Goal: Task Accomplishment & Management: Manage account settings

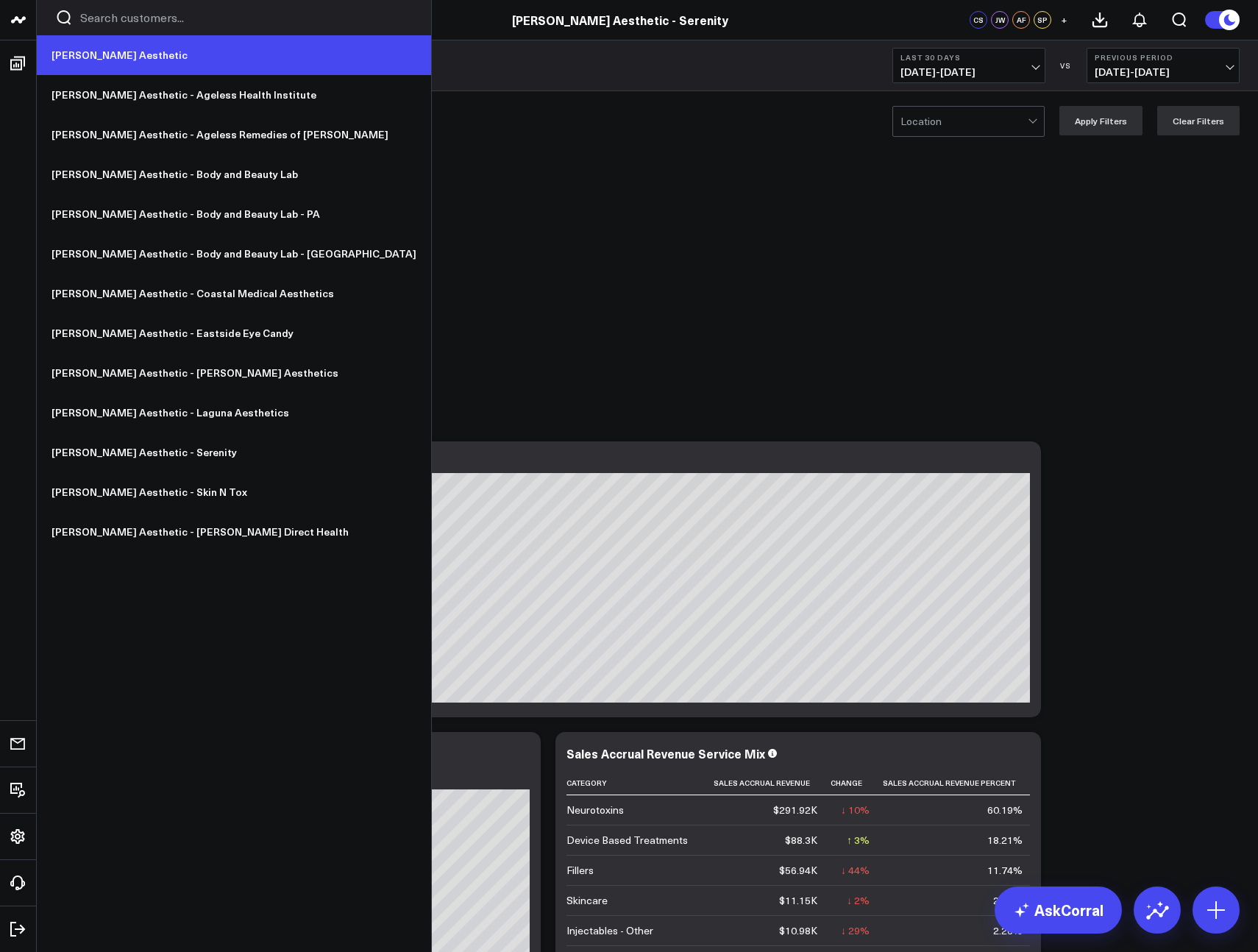
click at [72, 53] on link "[PERSON_NAME] Aesthetic" at bounding box center [234, 55] width 394 height 40
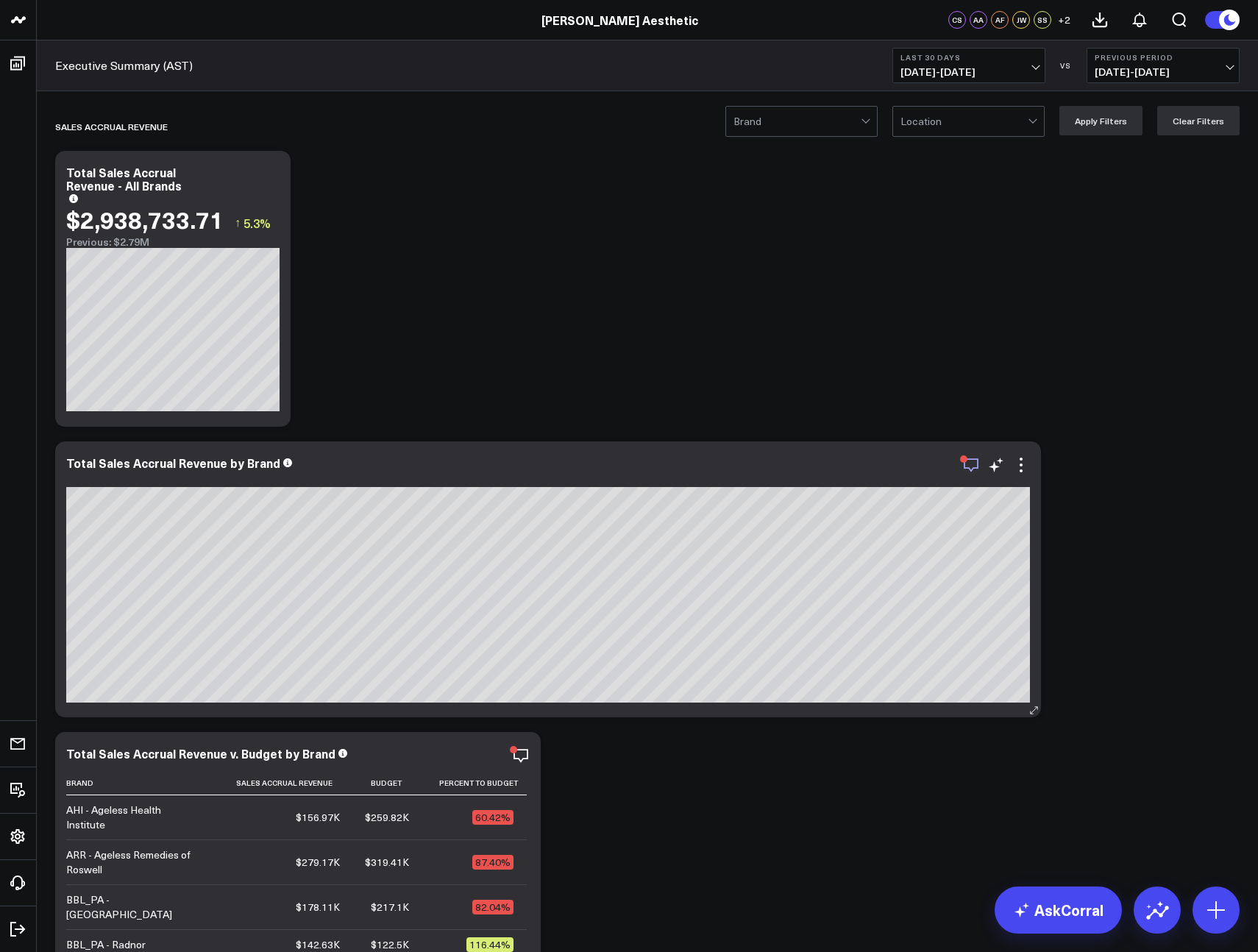
click at [967, 465] on icon "button" at bounding box center [971, 465] width 17 height 17
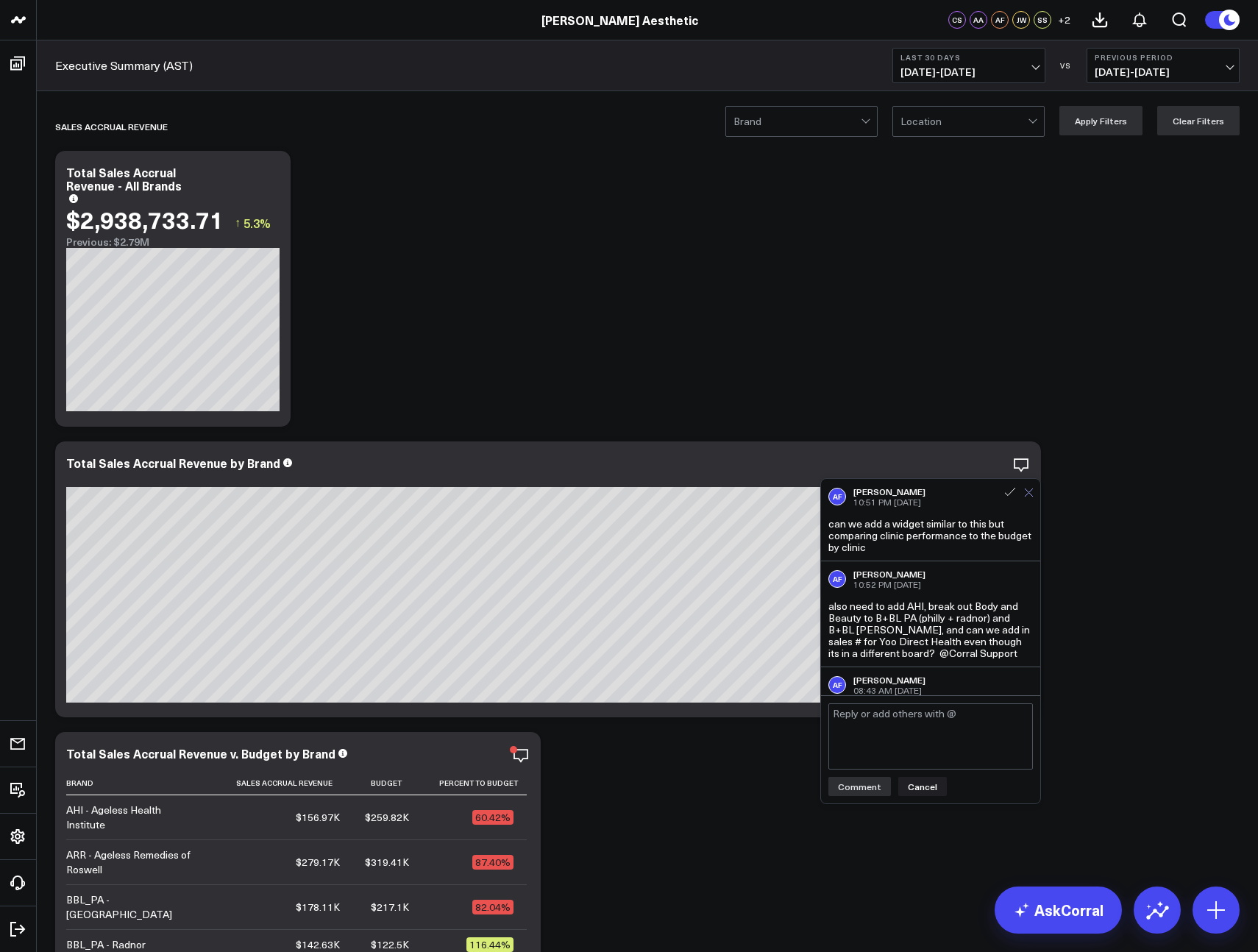
click at [1027, 494] on icon at bounding box center [1029, 492] width 8 height 8
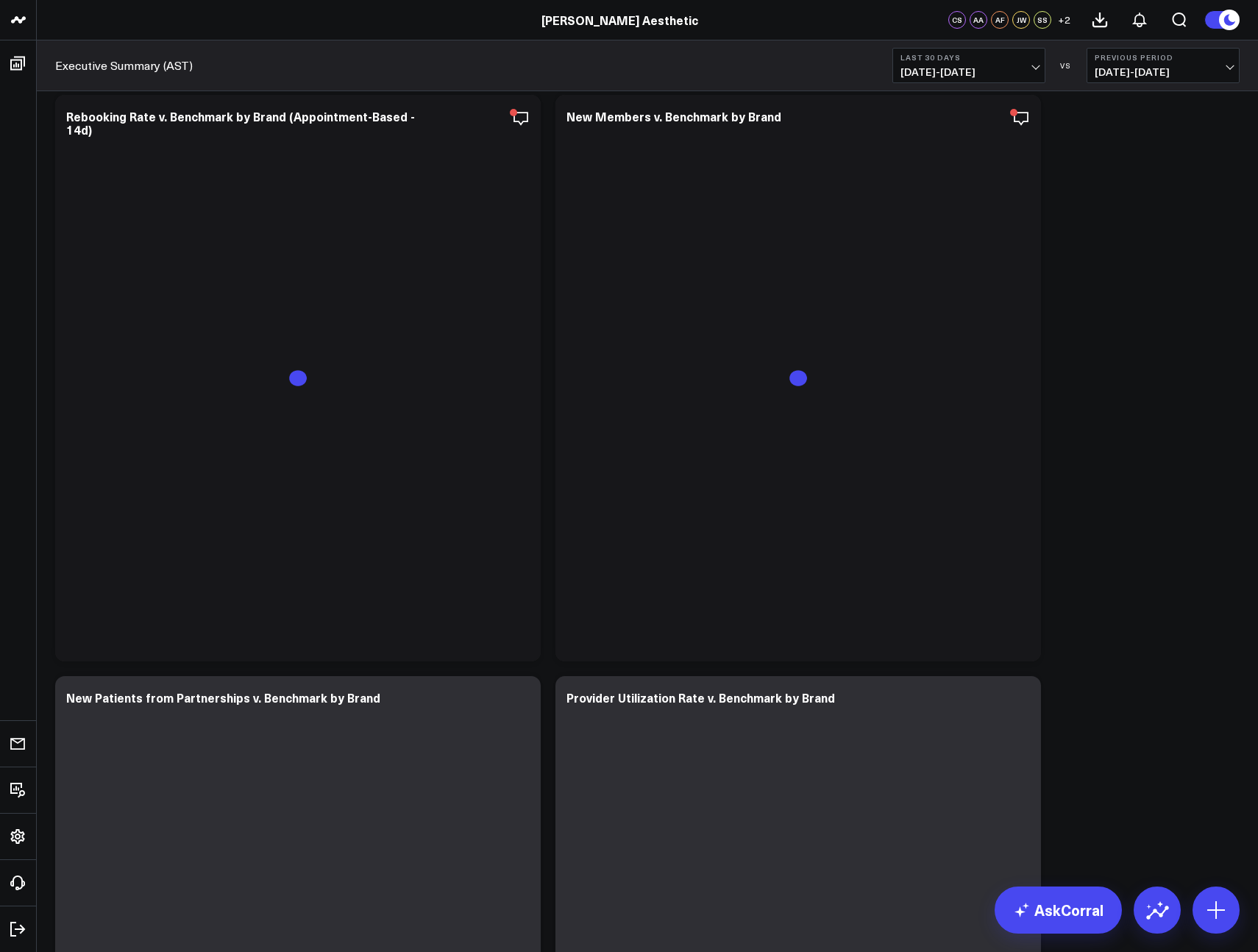
scroll to position [1842, 0]
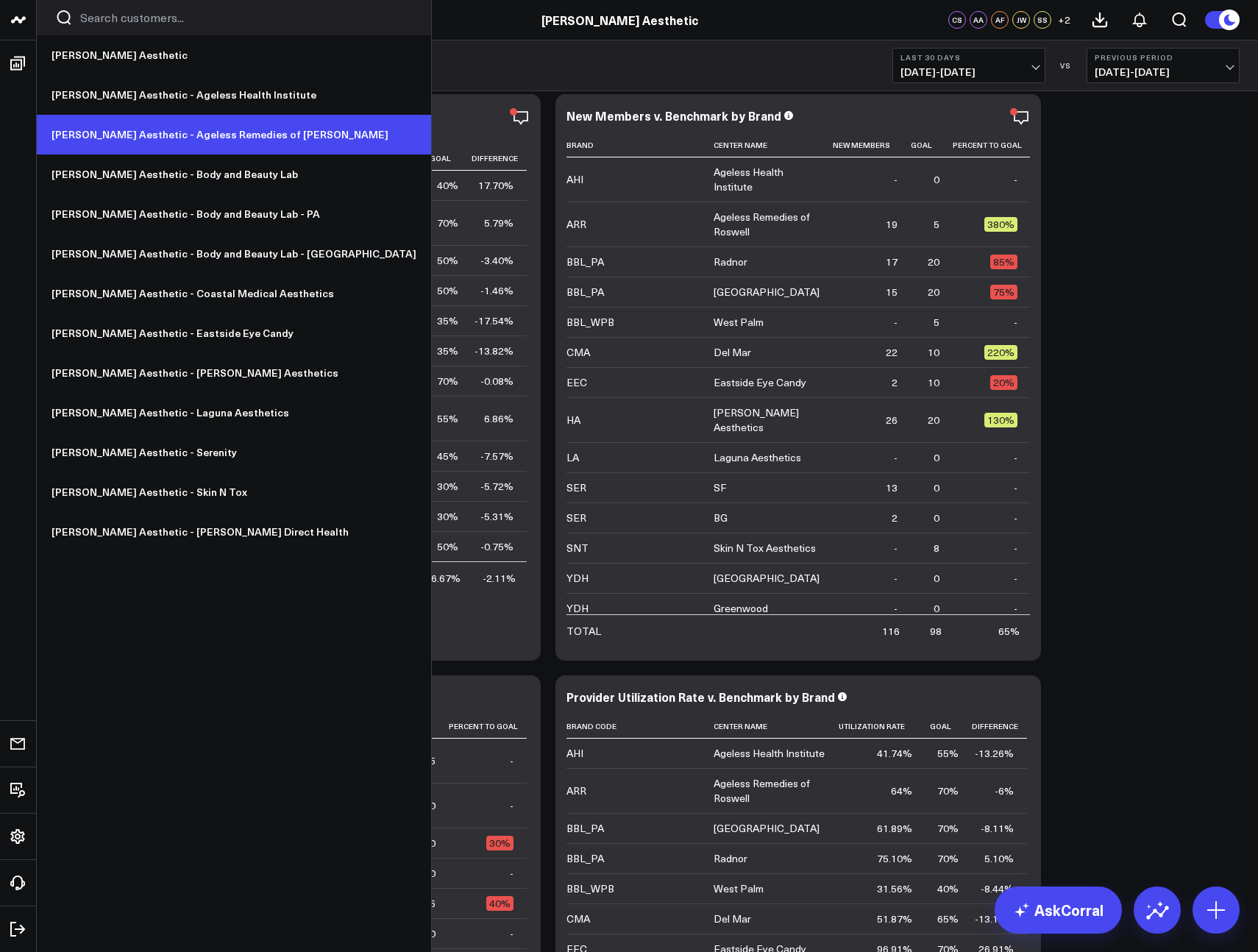
click at [142, 138] on link "[PERSON_NAME] Aesthetic - Ageless Remedies of [PERSON_NAME]" at bounding box center [234, 134] width 394 height 40
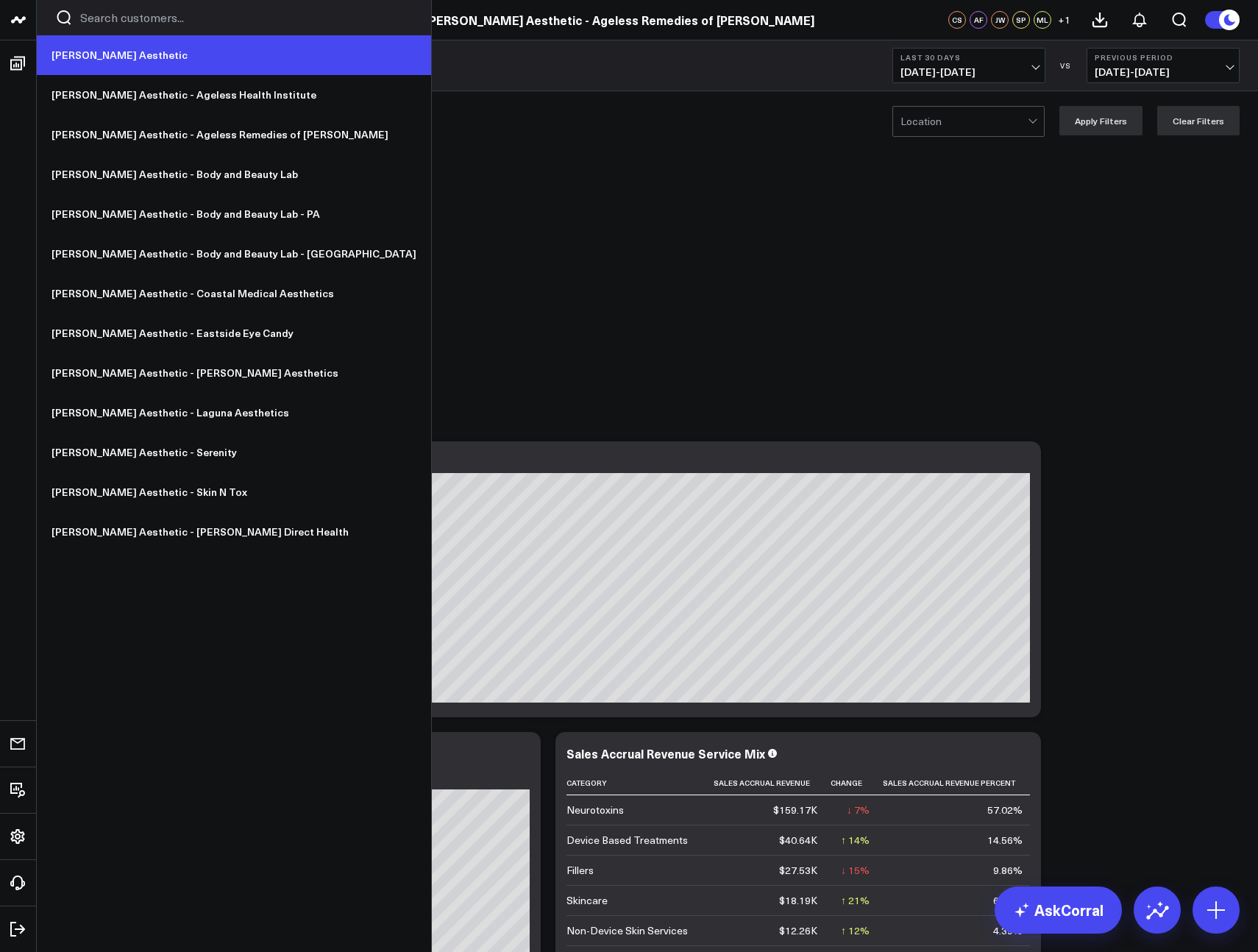
click at [91, 58] on link "[PERSON_NAME] Aesthetic" at bounding box center [234, 55] width 394 height 40
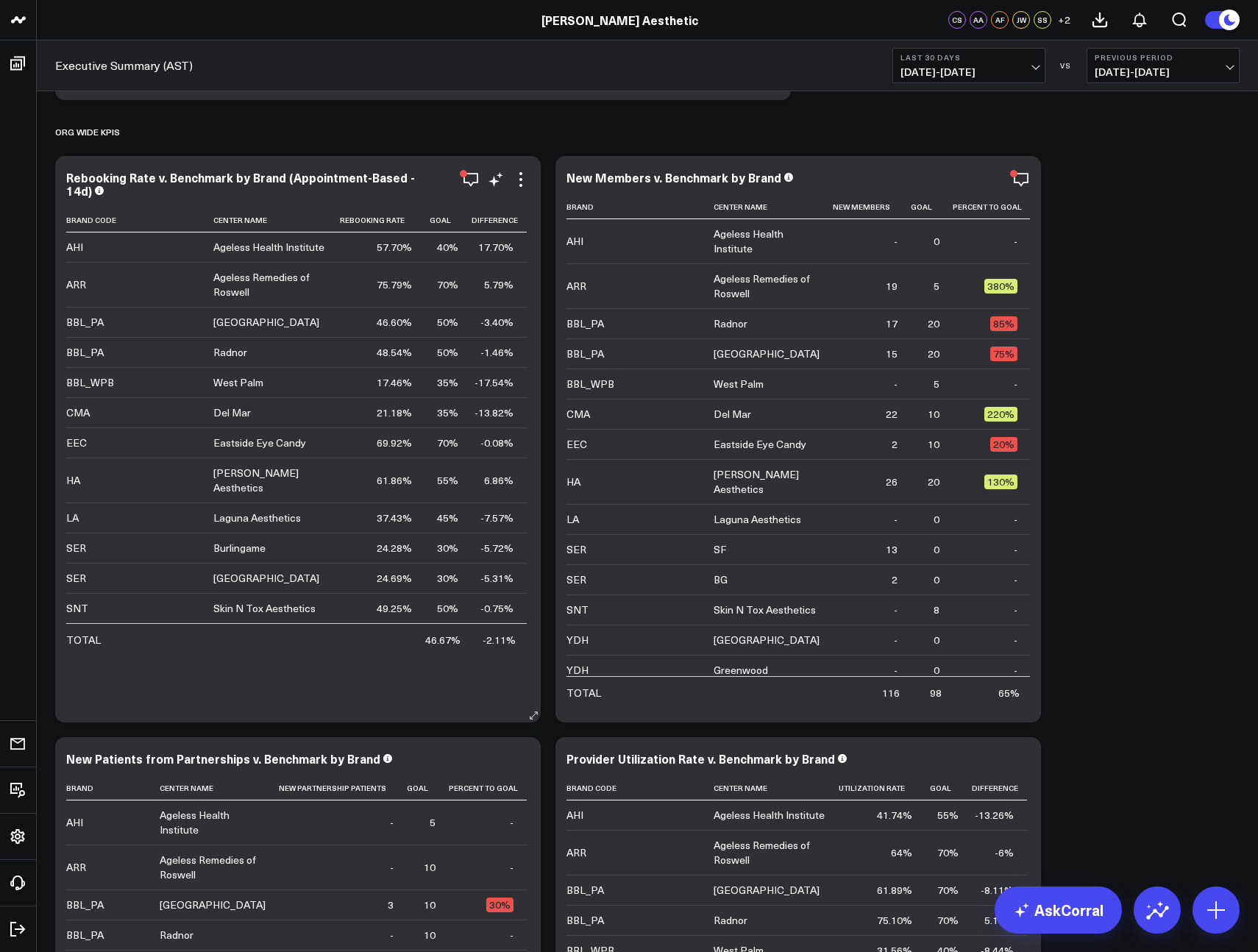
scroll to position [1752, 0]
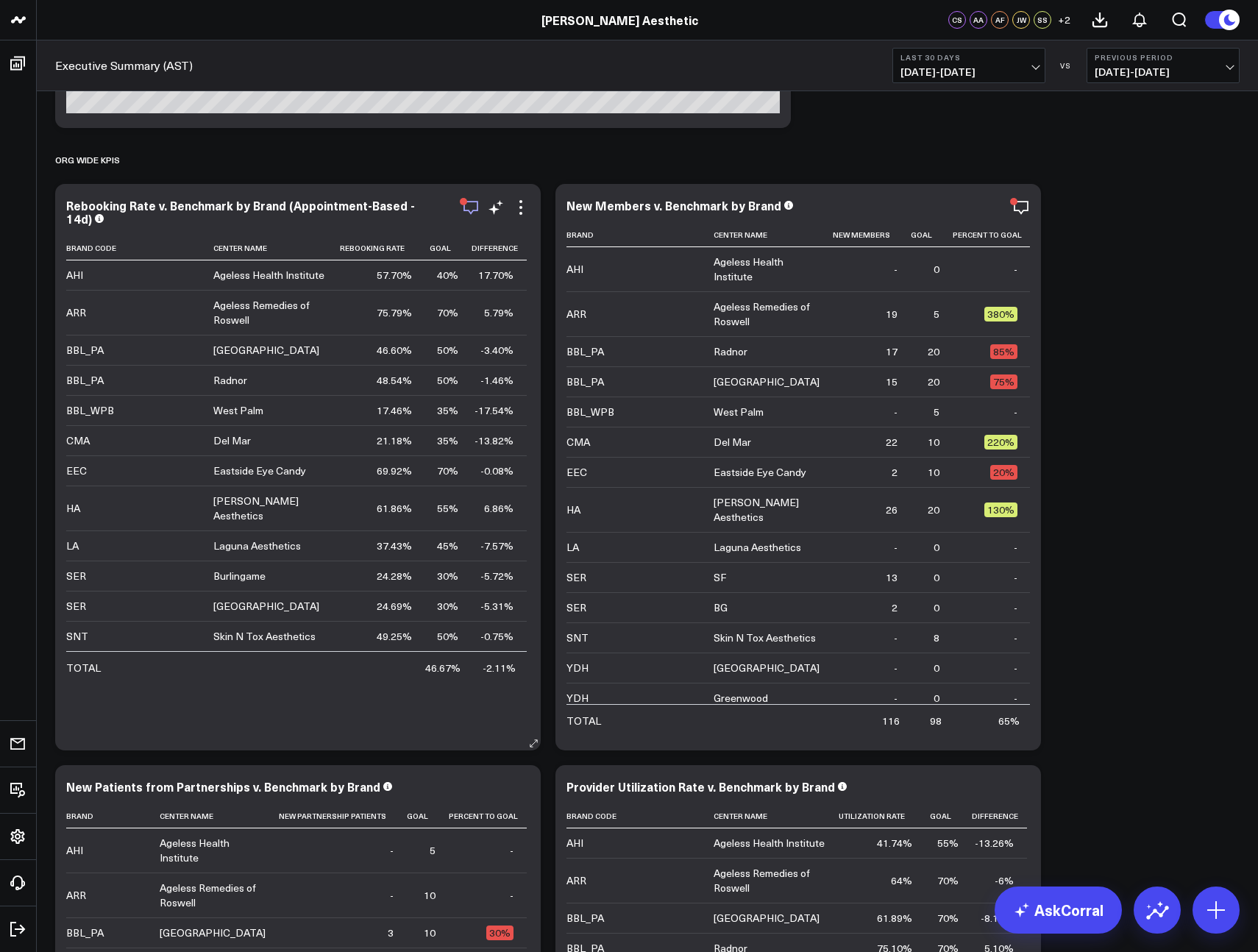
click at [476, 209] on icon "button" at bounding box center [471, 207] width 17 height 17
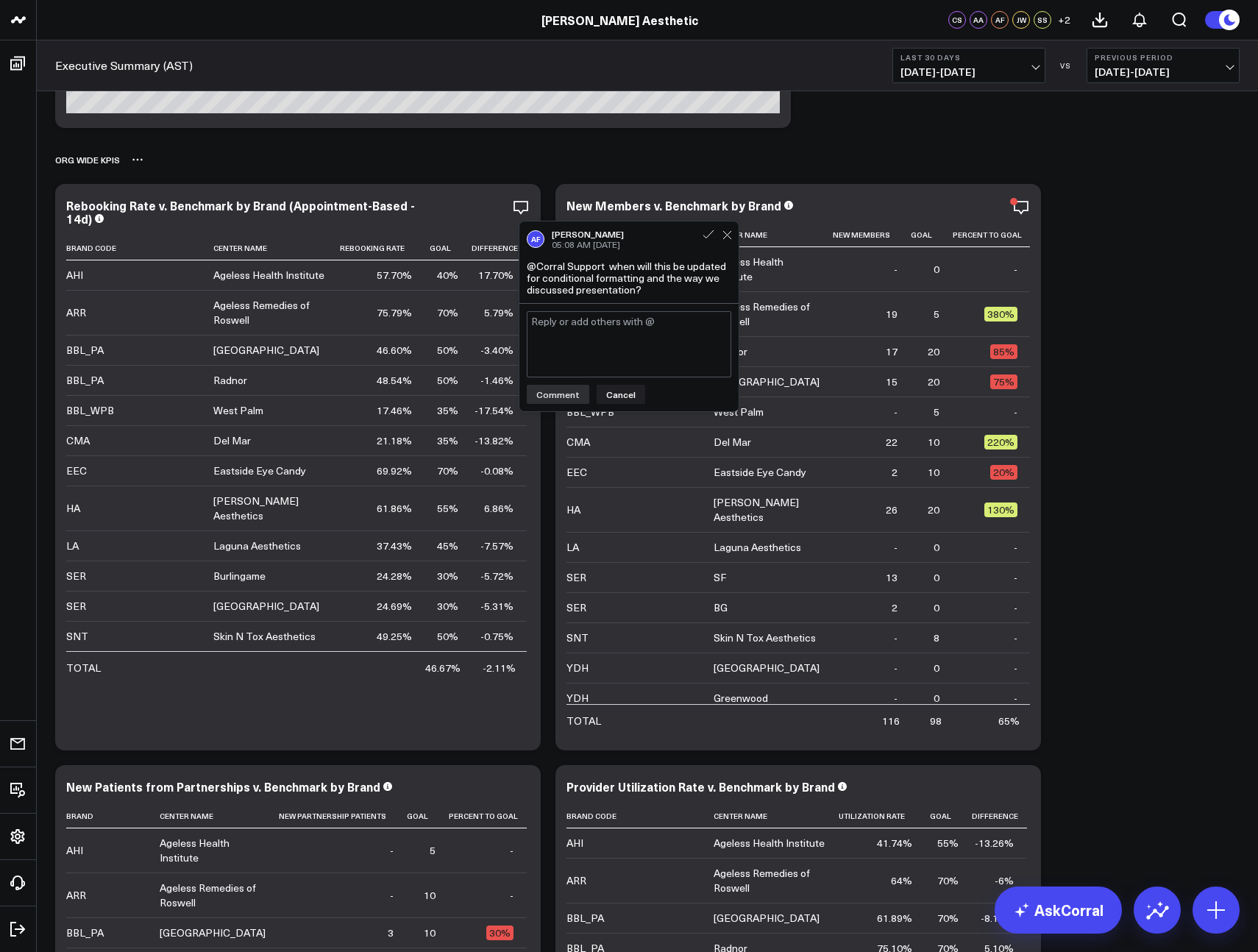
click at [494, 167] on div "Org Wide KPIs" at bounding box center [647, 160] width 1185 height 34
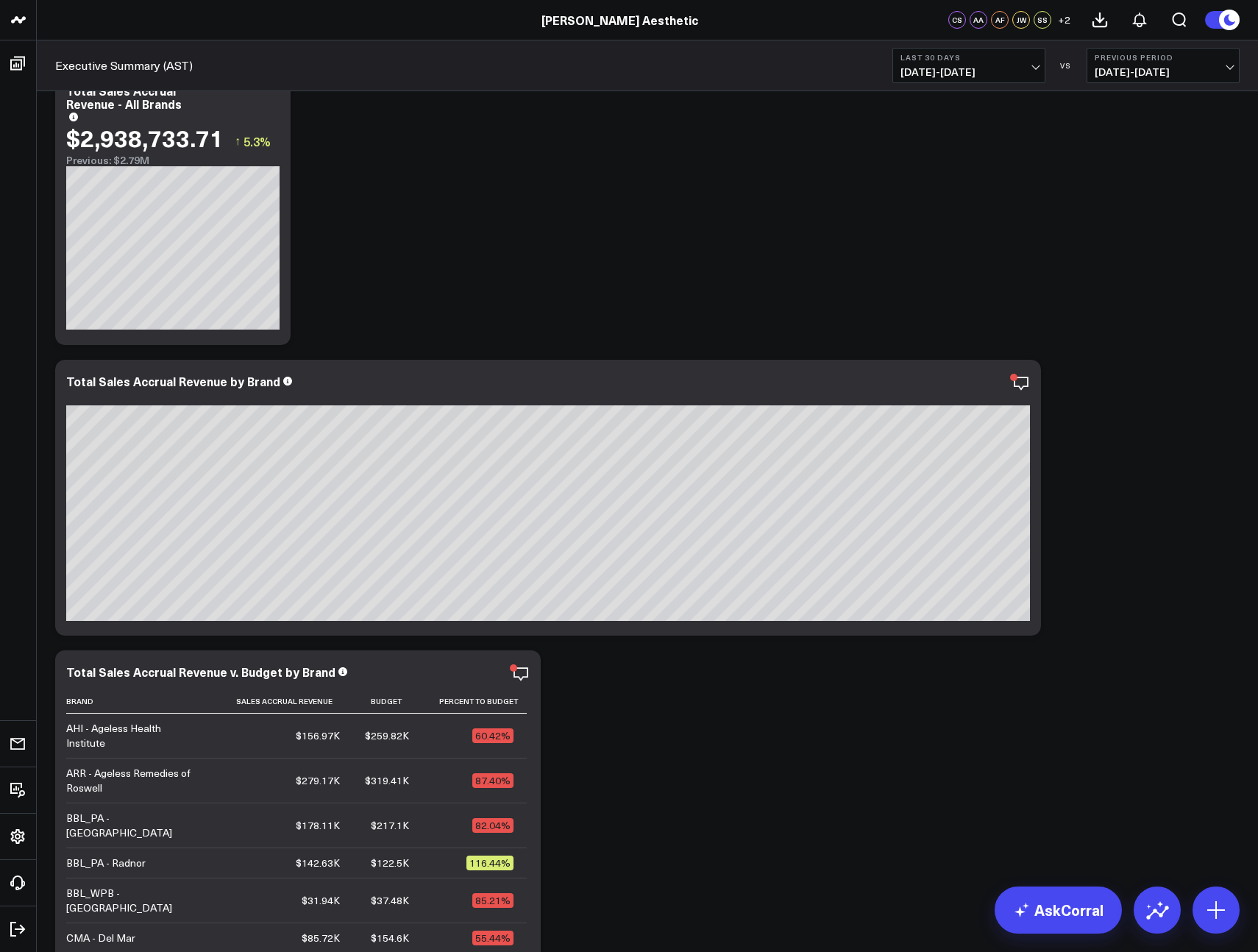
scroll to position [0, 0]
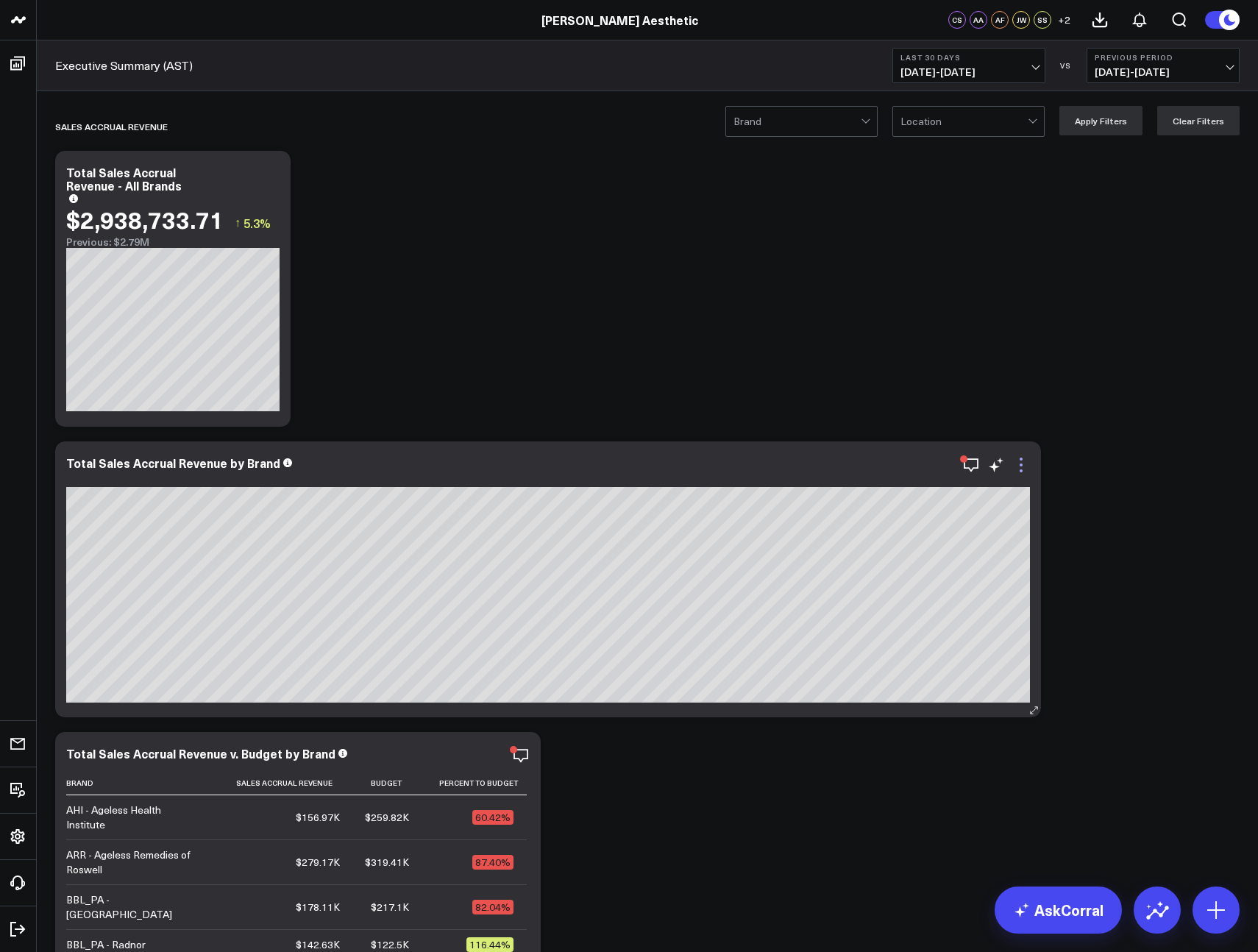
click at [1021, 471] on icon at bounding box center [1022, 471] width 3 height 3
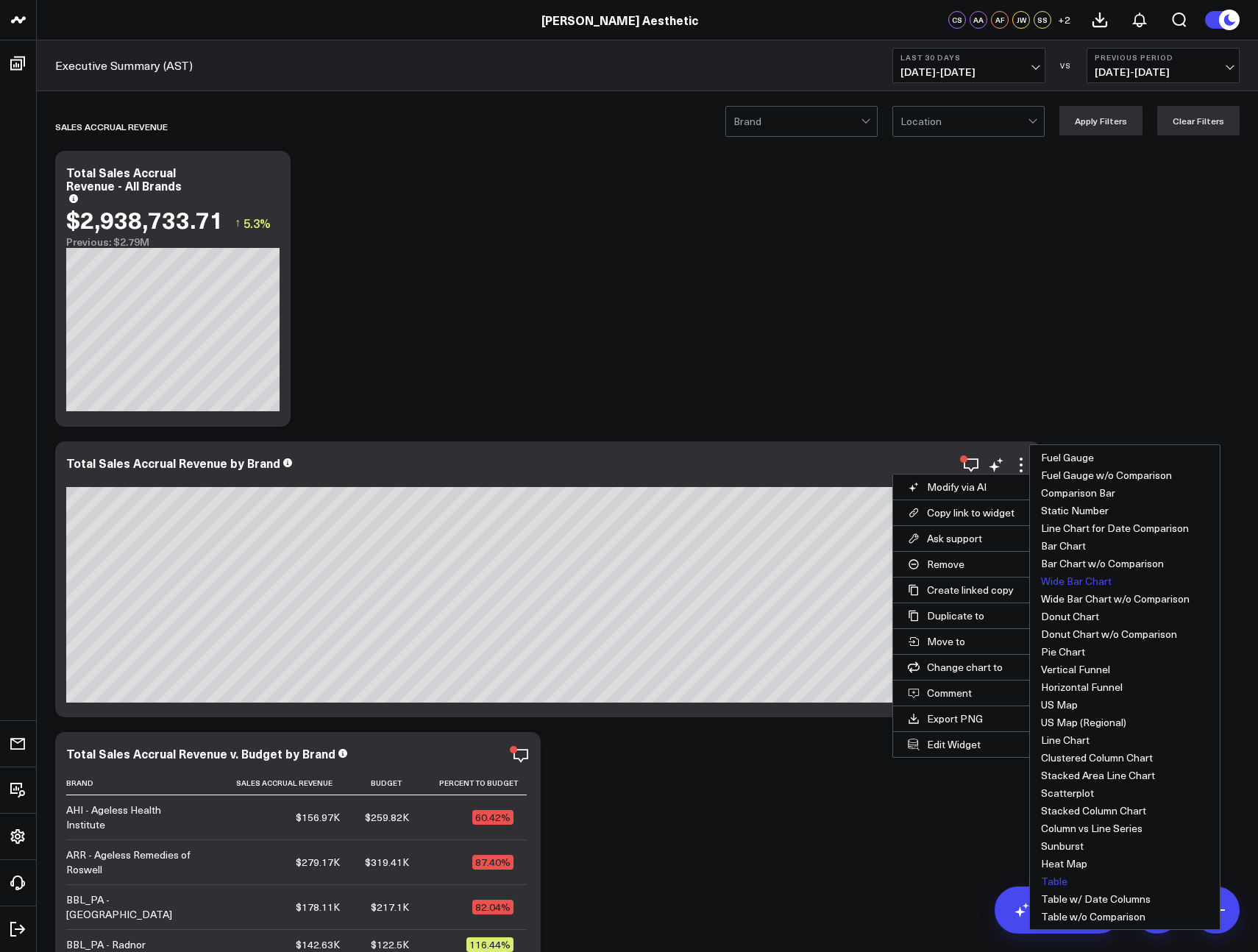
click at [1054, 872] on button "Table" at bounding box center [1125, 881] width 190 height 17
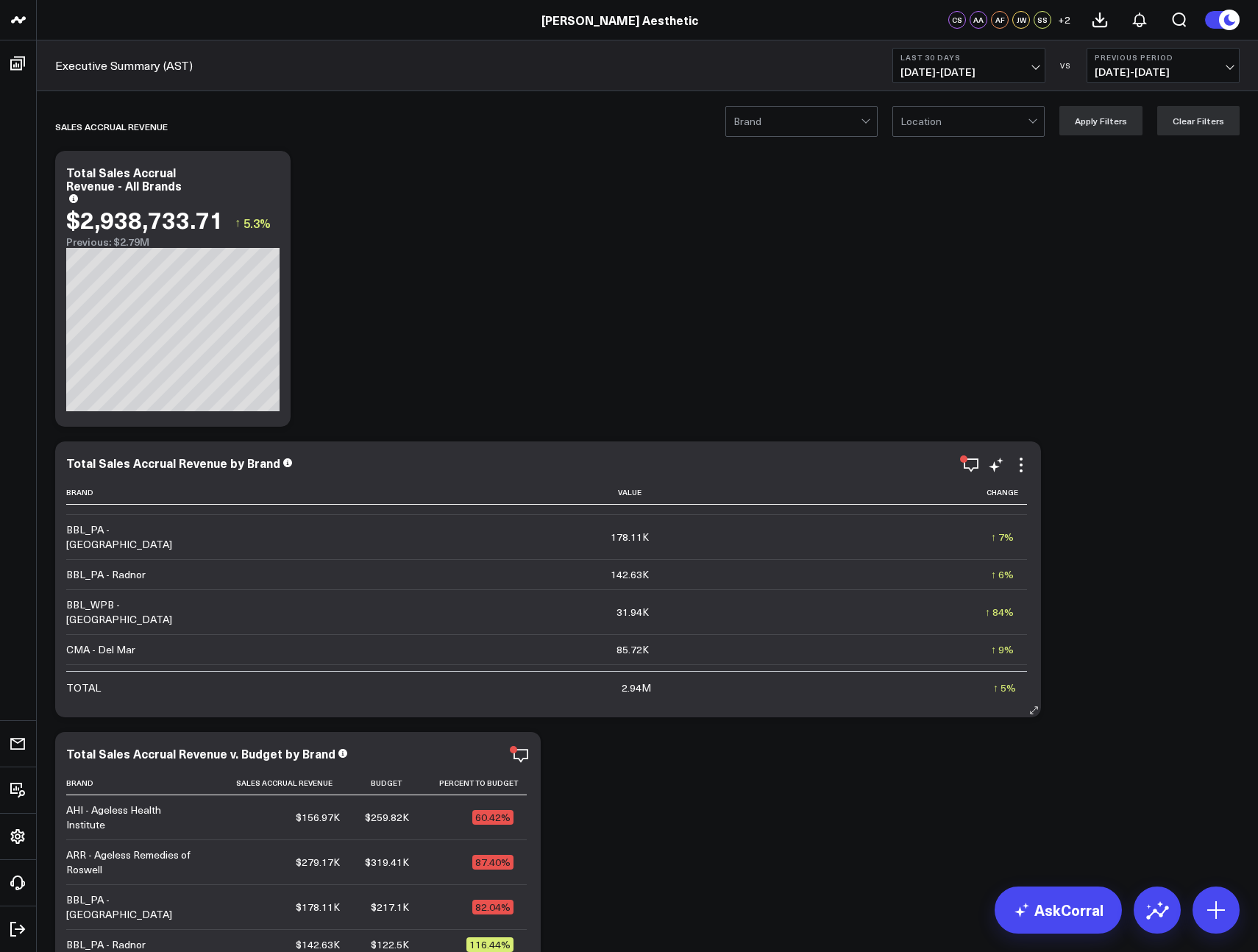
scroll to position [254, 0]
click at [1019, 468] on icon at bounding box center [1021, 465] width 17 height 17
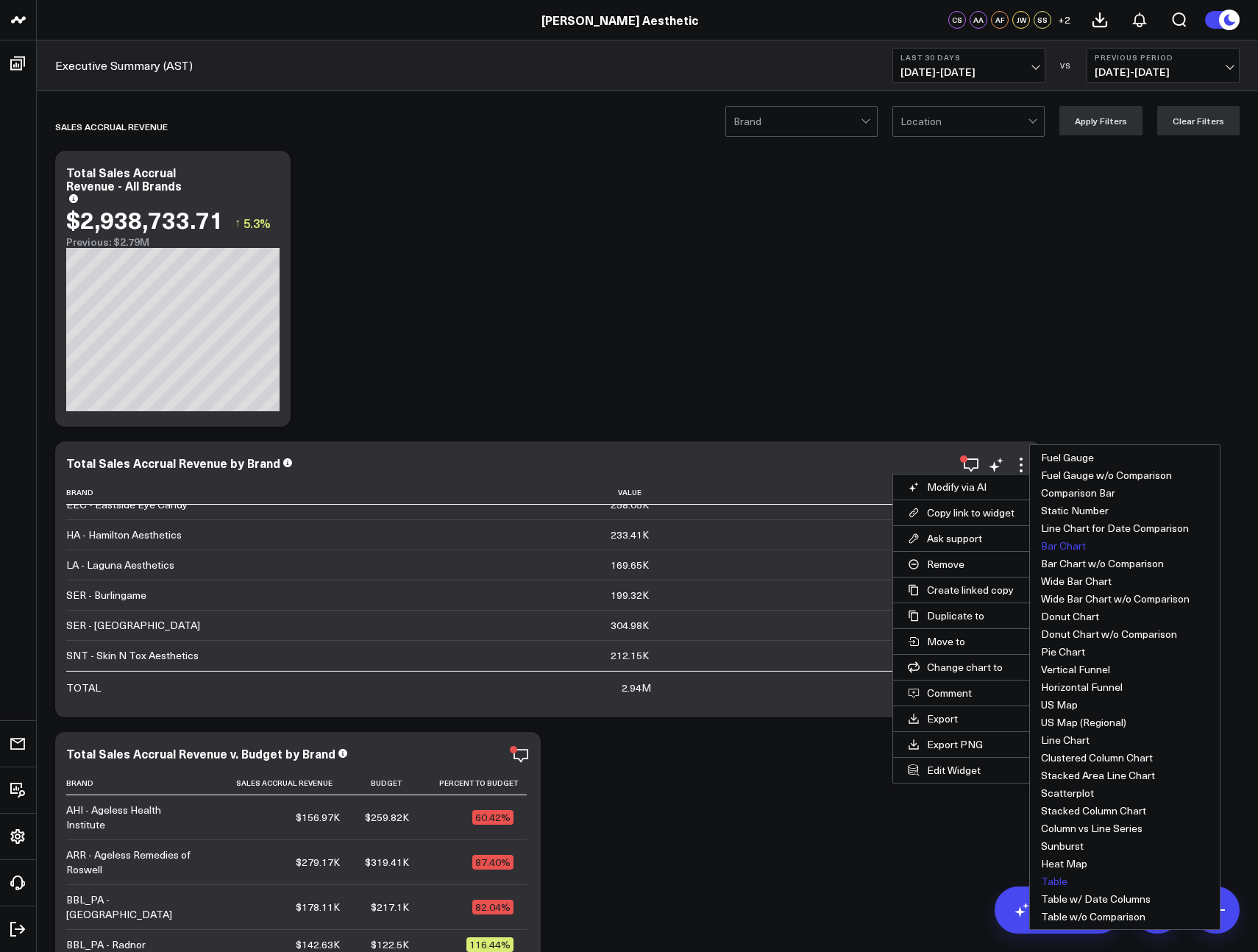
click at [1064, 550] on button "Bar Chart" at bounding box center [1125, 546] width 190 height 17
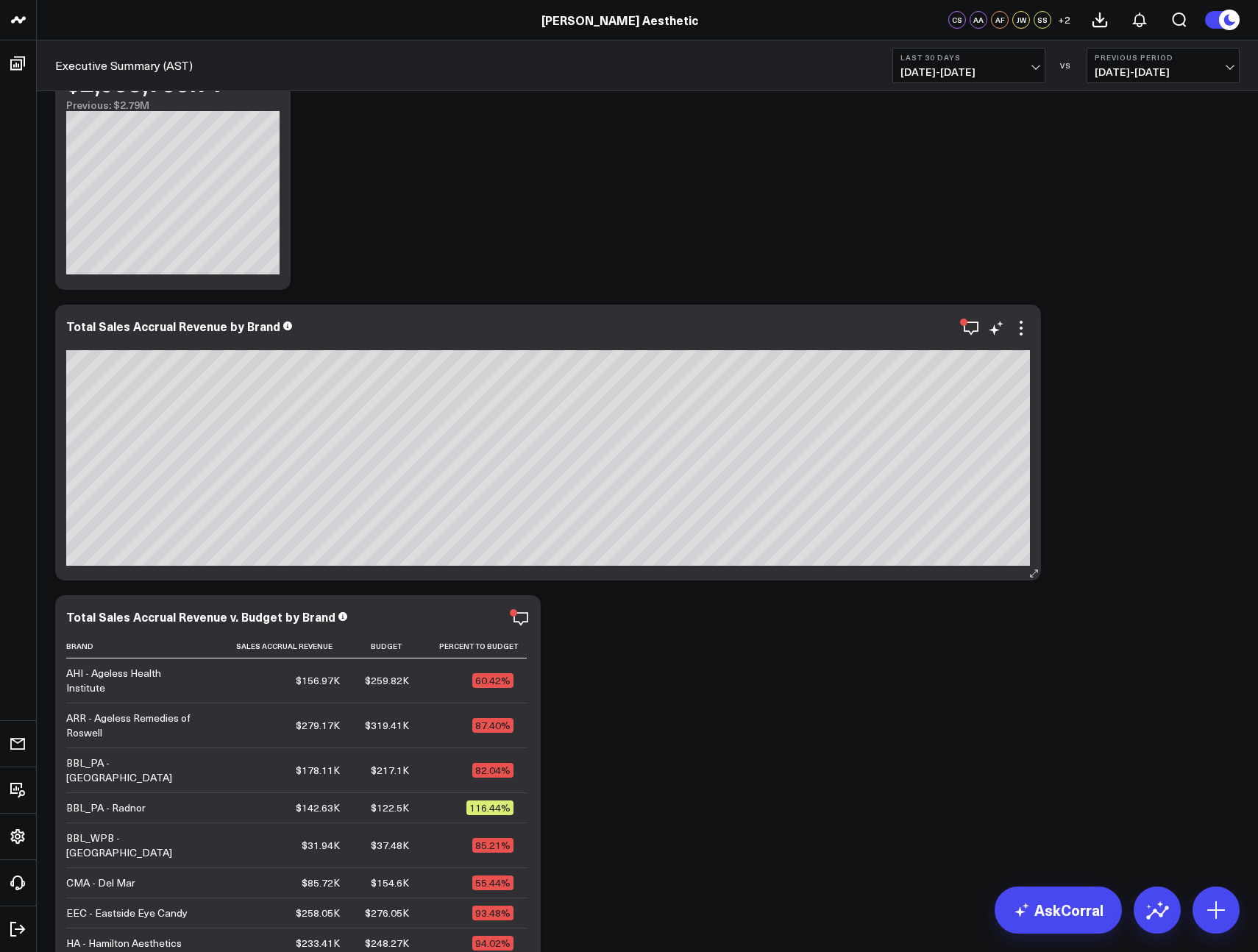
scroll to position [243, 0]
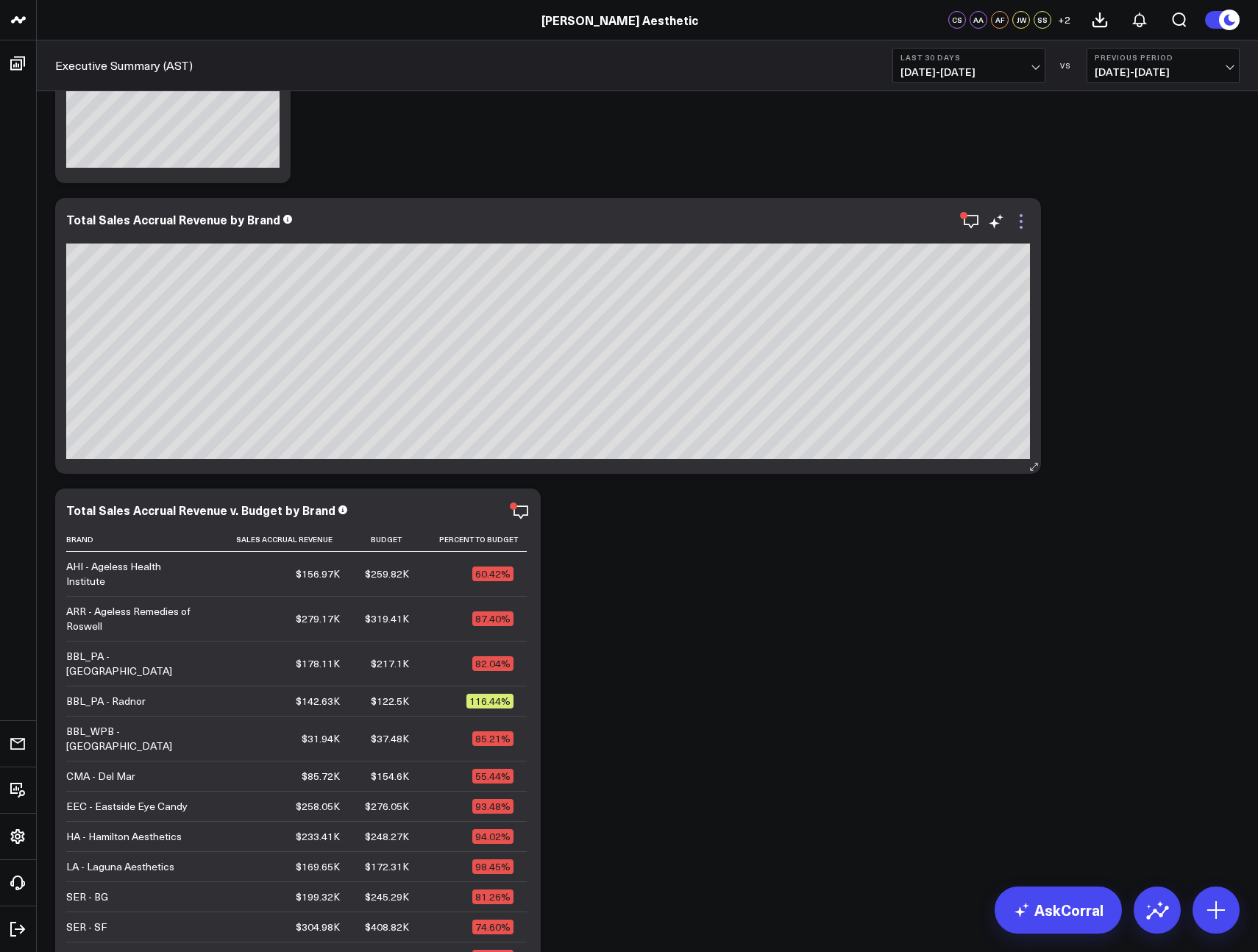
click at [1022, 223] on icon at bounding box center [1021, 221] width 17 height 17
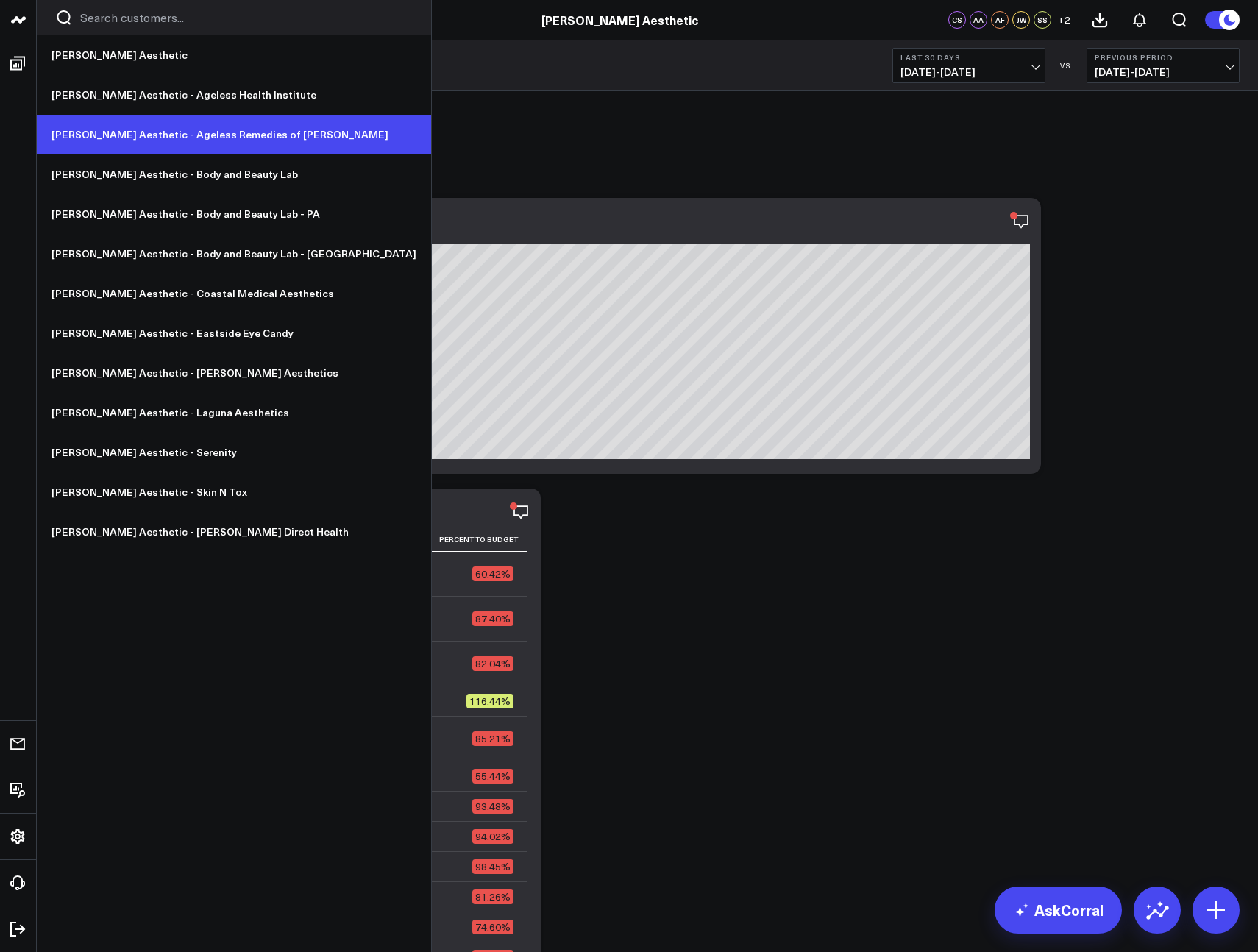
click at [137, 134] on link "[PERSON_NAME] Aesthetic - Ageless Remedies of [PERSON_NAME]" at bounding box center [234, 134] width 394 height 40
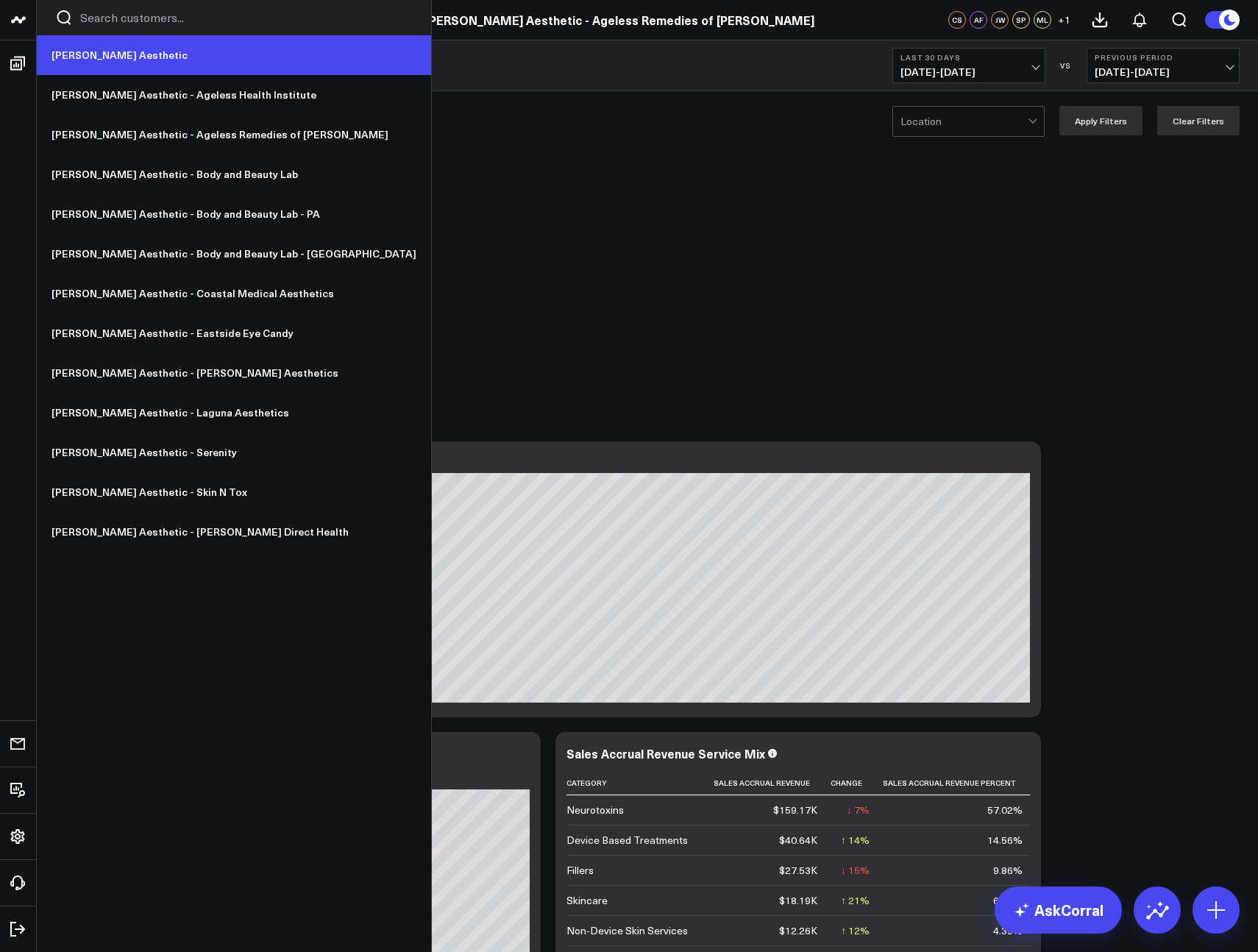
click at [96, 58] on link "[PERSON_NAME] Aesthetic" at bounding box center [234, 55] width 394 height 40
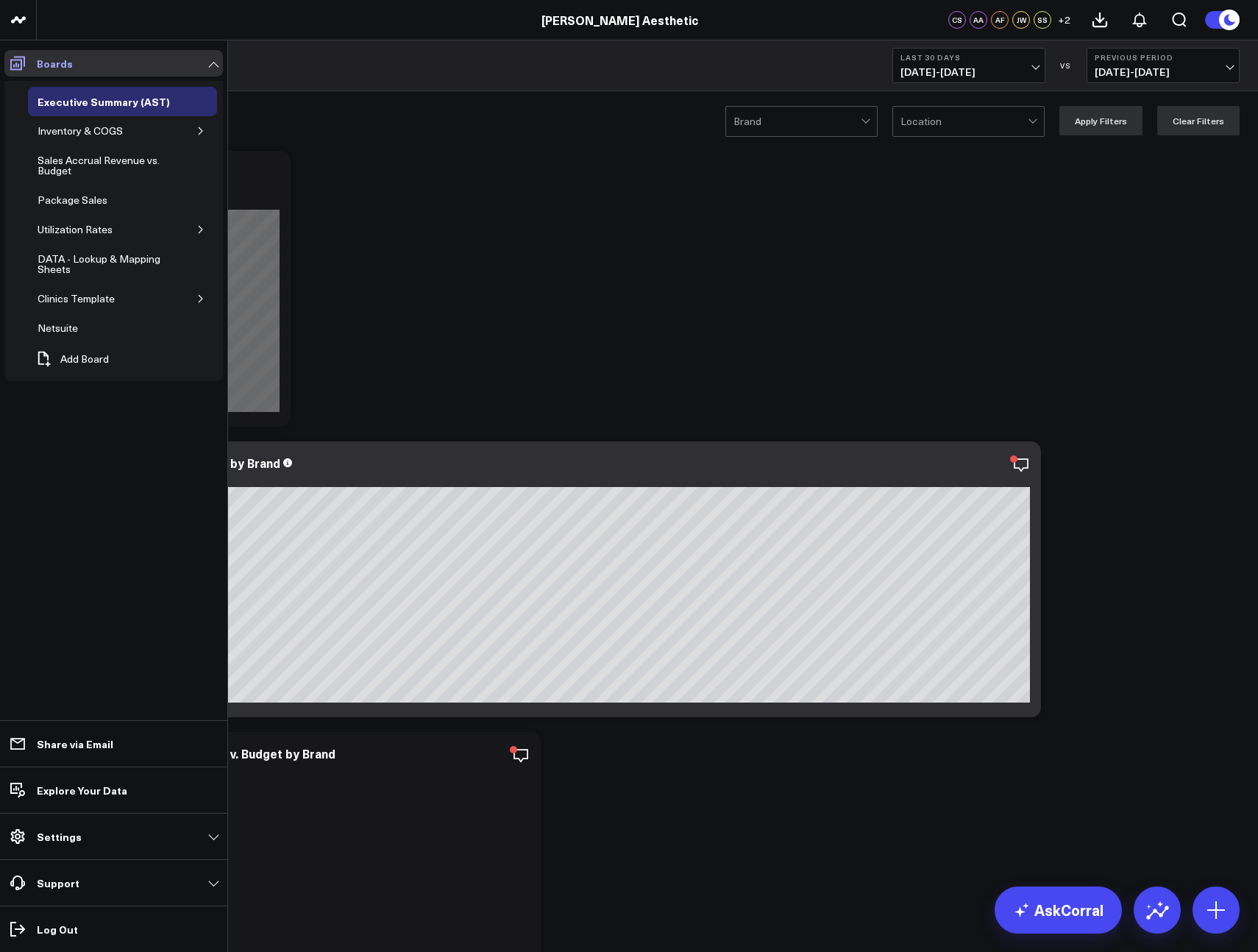
click at [24, 62] on icon at bounding box center [17, 64] width 15 height 14
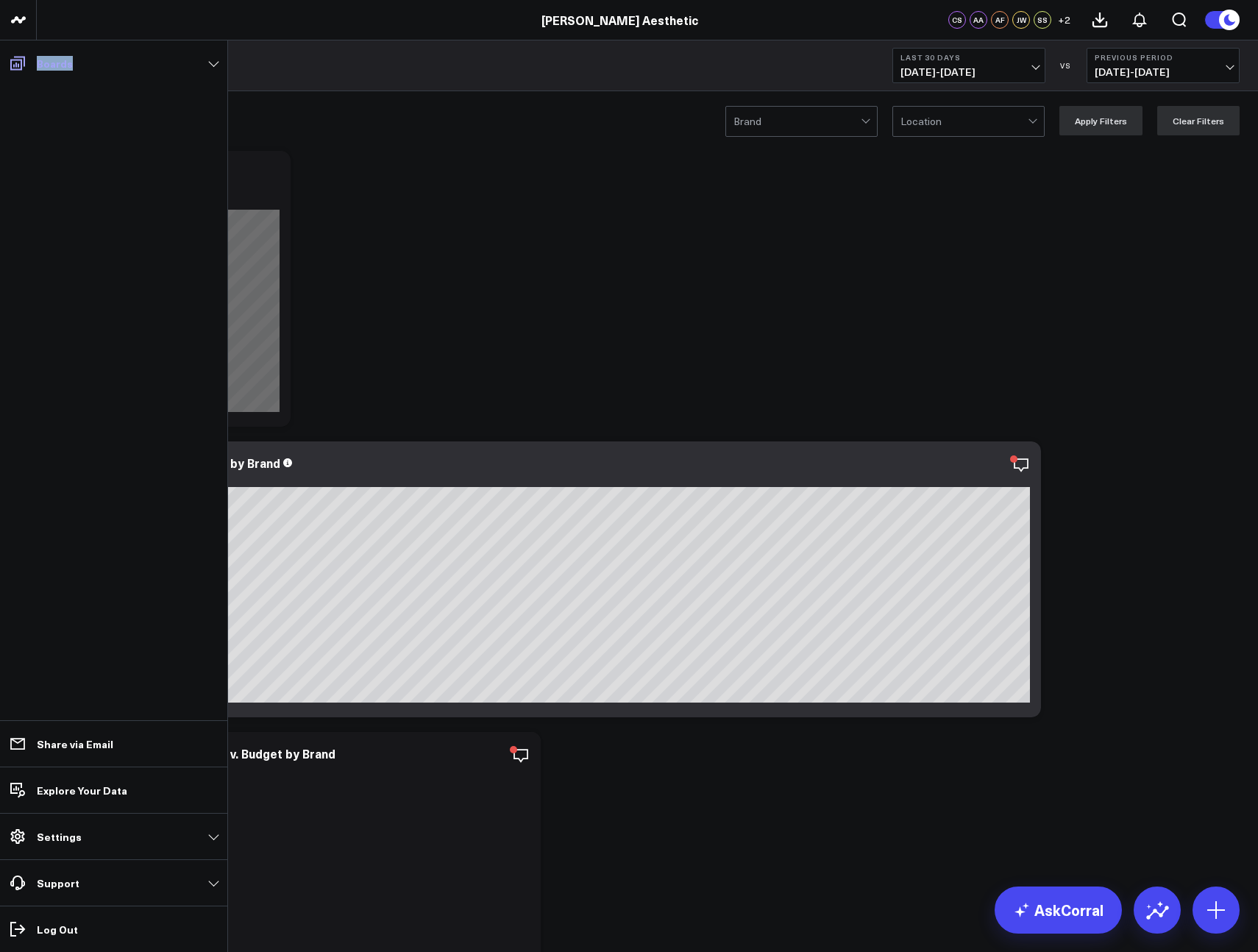
click at [24, 62] on icon at bounding box center [17, 64] width 15 height 14
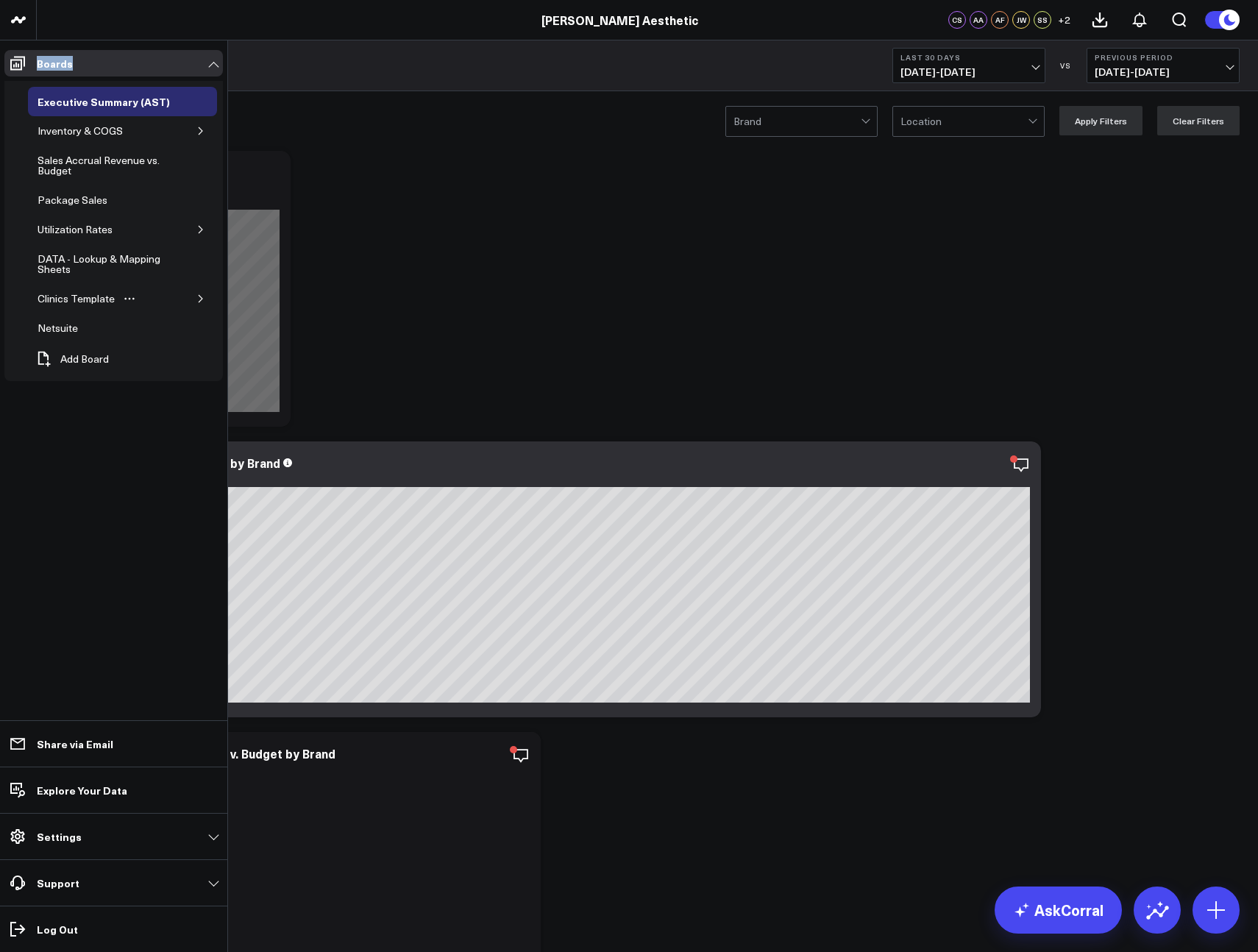
click at [202, 302] on icon "button" at bounding box center [201, 298] width 9 height 9
click at [190, 338] on button "button" at bounding box center [192, 333] width 15 height 15
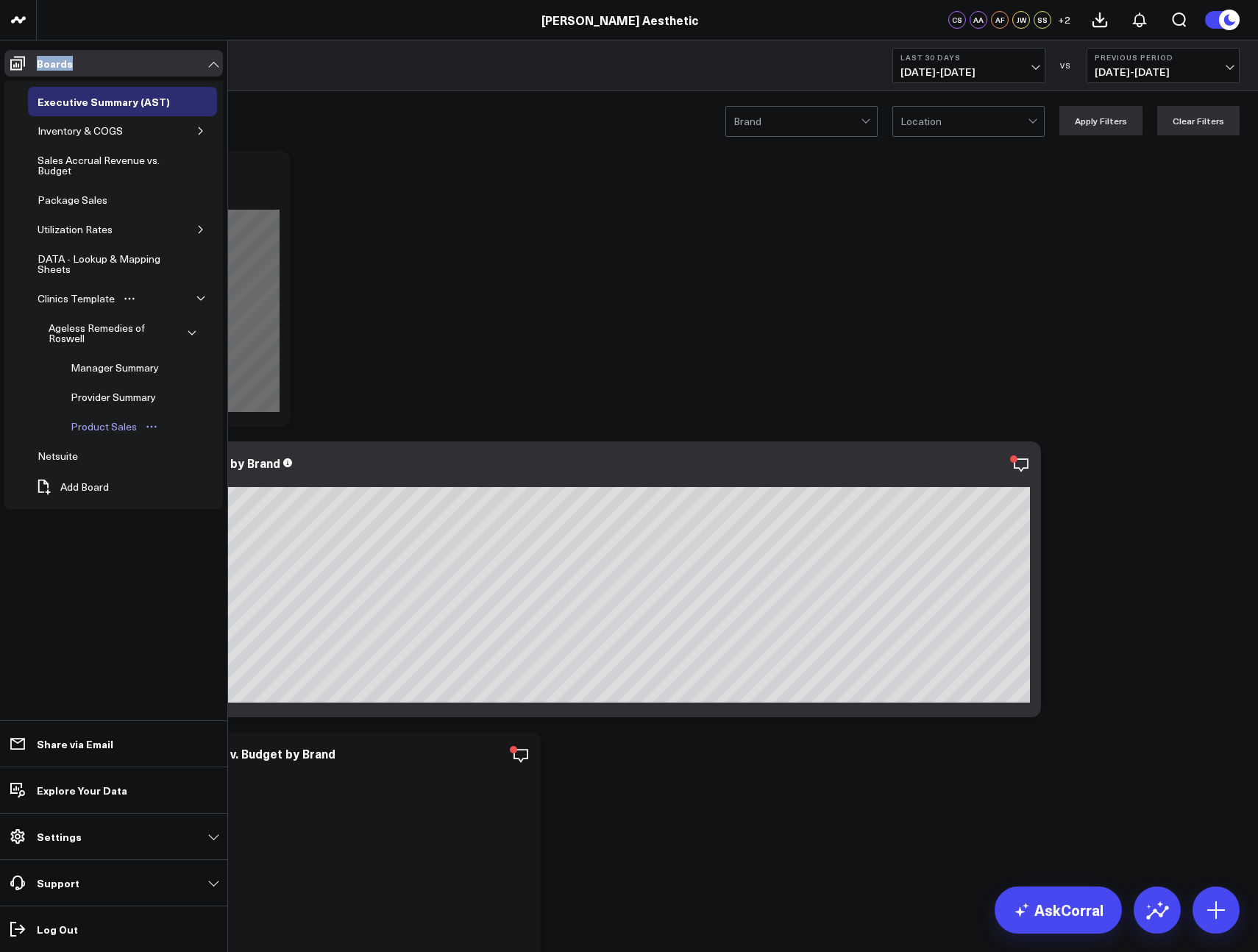
click at [127, 423] on div "Product Sales" at bounding box center [104, 427] width 73 height 17
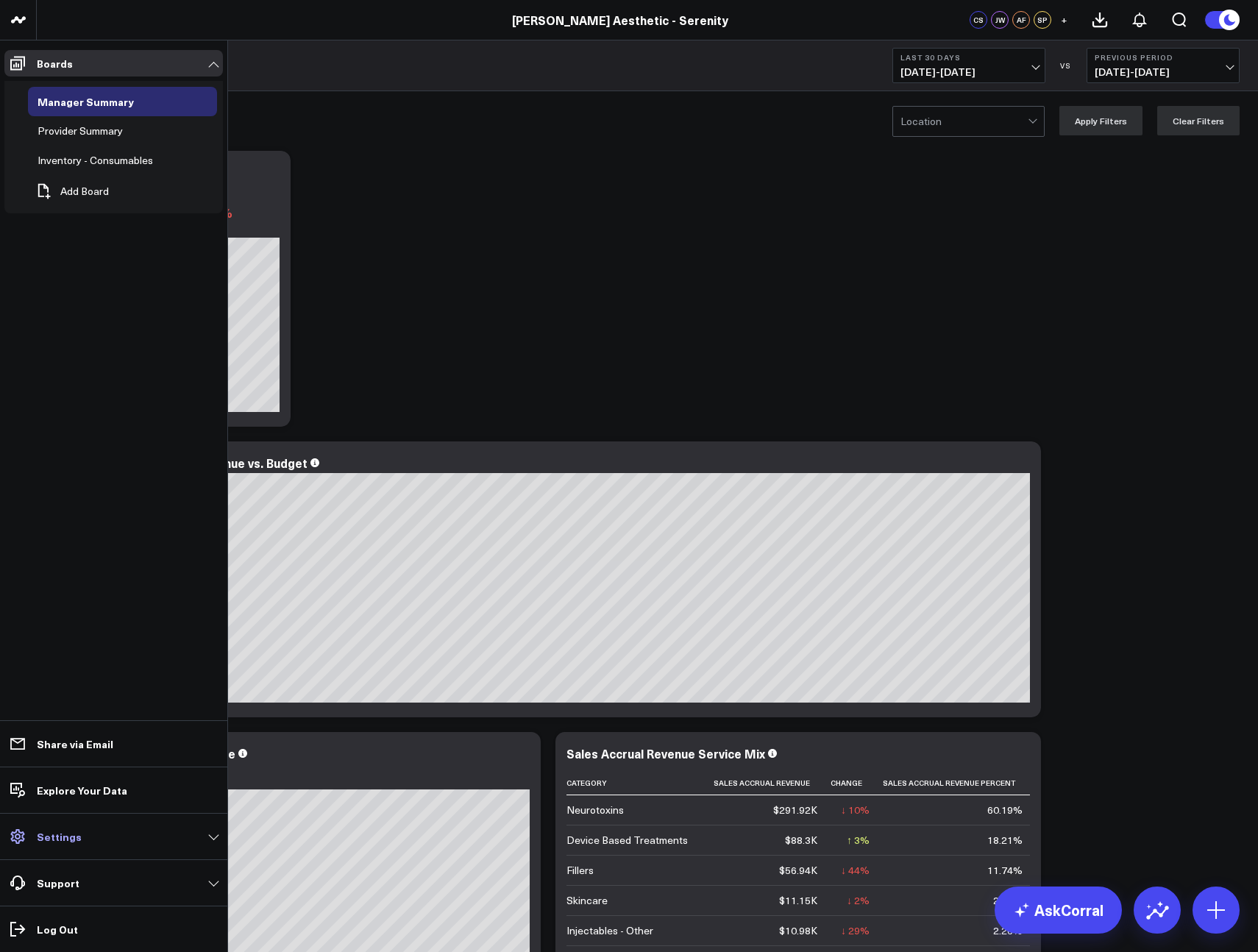
click at [66, 842] on p "Settings" at bounding box center [59, 836] width 45 height 12
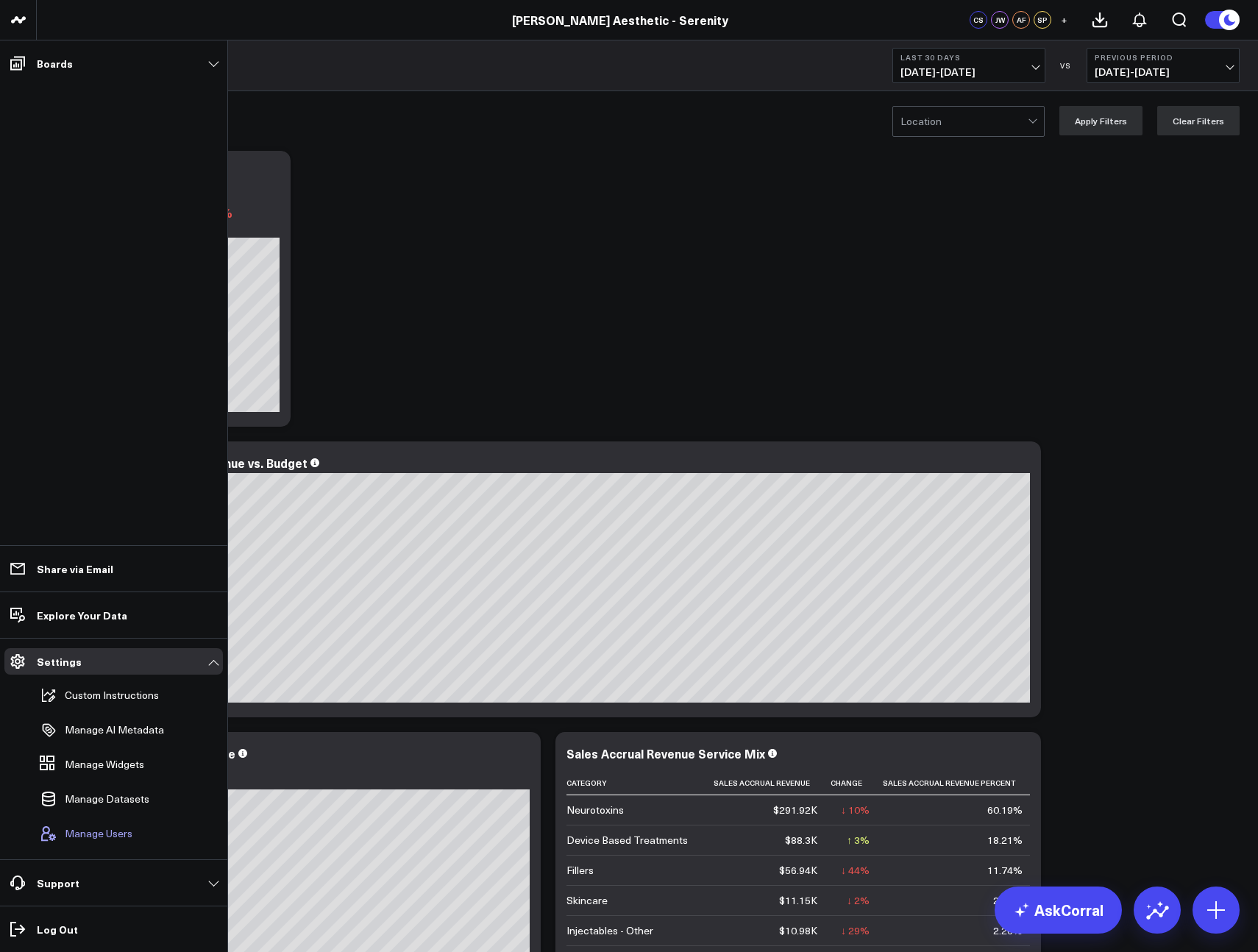
click at [104, 833] on span "Manage Users" at bounding box center [99, 833] width 68 height 12
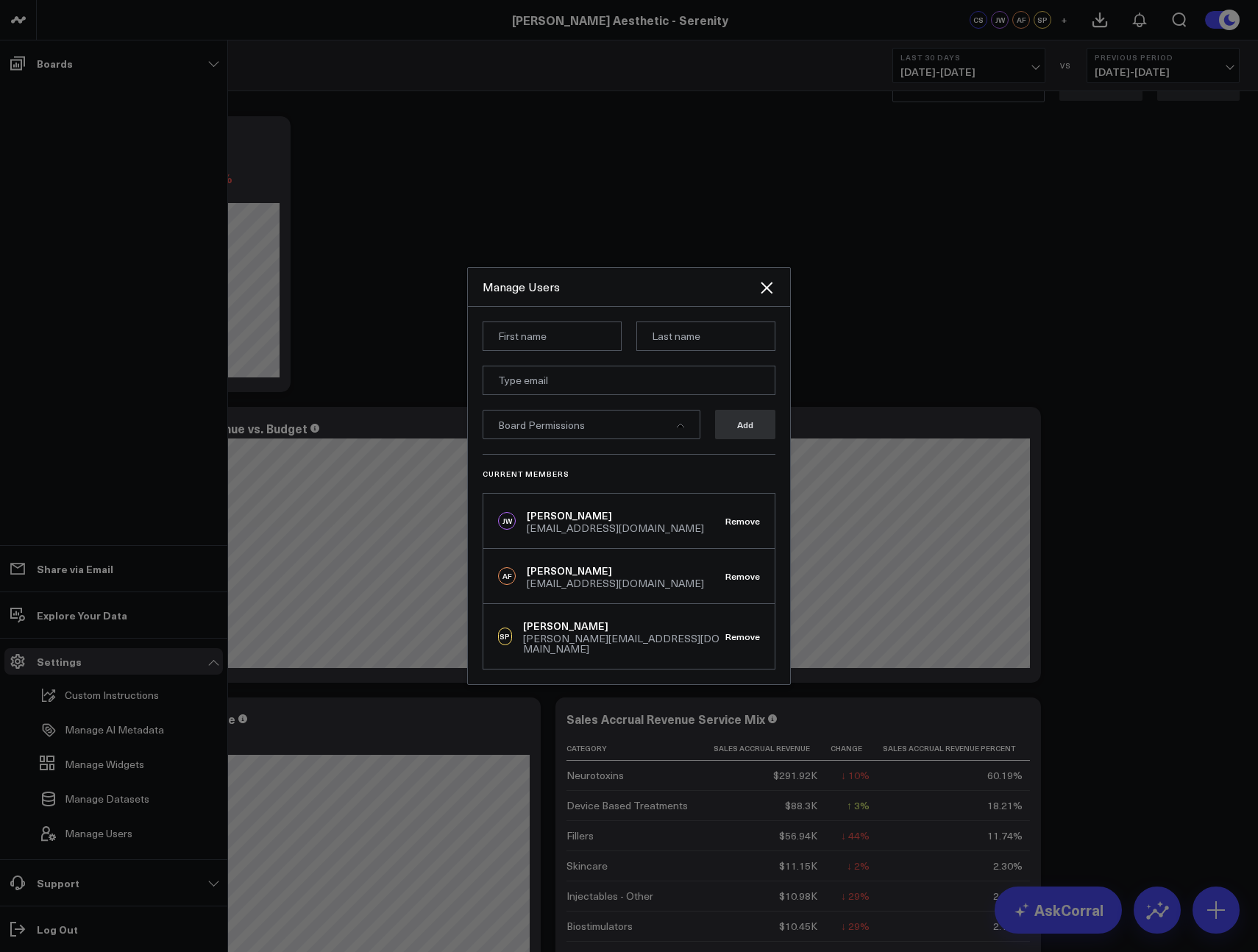
scroll to position [62, 0]
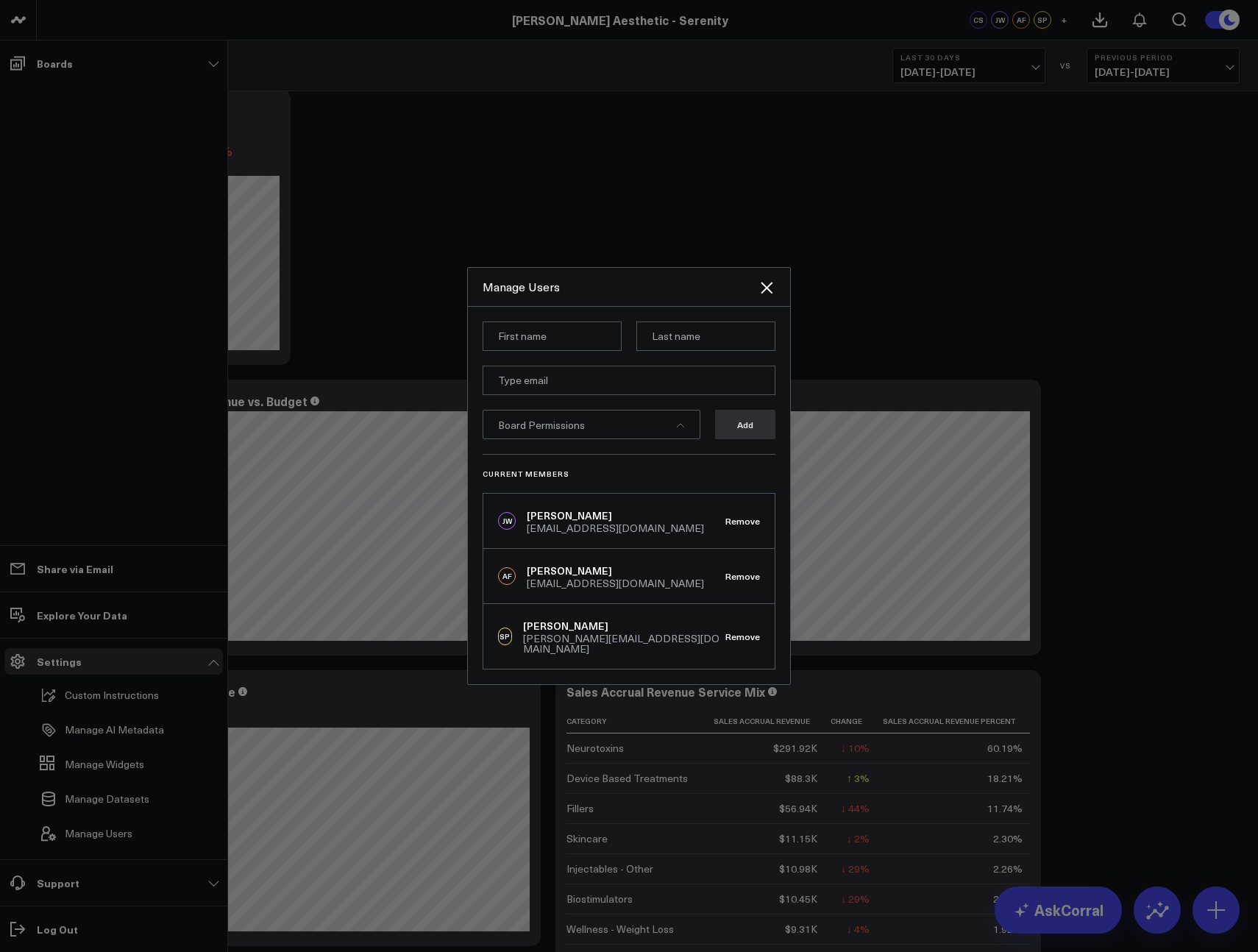
click at [545, 344] on input at bounding box center [552, 336] width 139 height 29
type input "[PERSON_NAME]"
click at [545, 388] on input "email" at bounding box center [629, 380] width 293 height 29
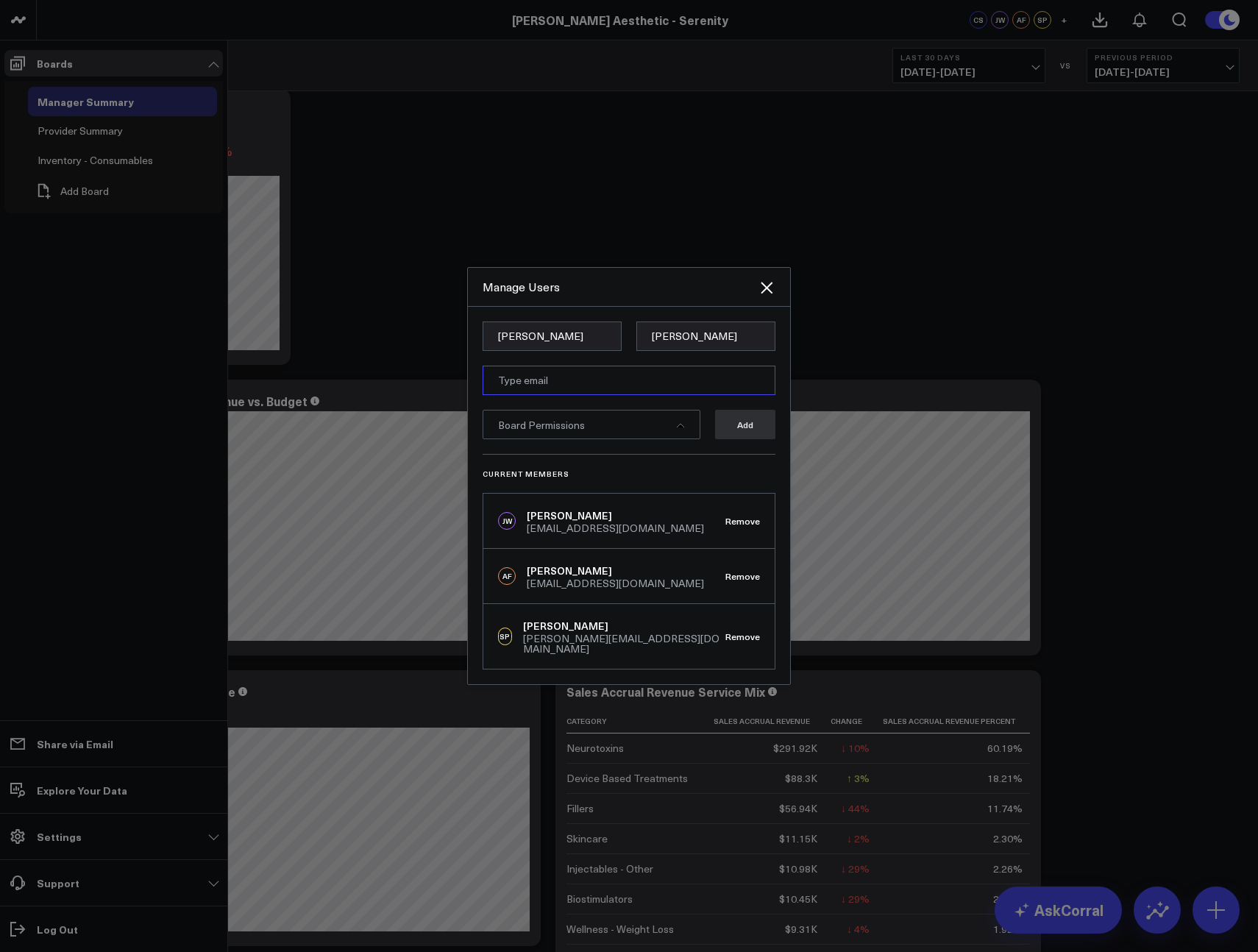
paste input "[PERSON_NAME][EMAIL_ADDRESS][DOMAIN_NAME]"
type input "[PERSON_NAME][EMAIL_ADDRESS][DOMAIN_NAME]"
click at [661, 423] on div "Board Permissions" at bounding box center [592, 424] width 218 height 29
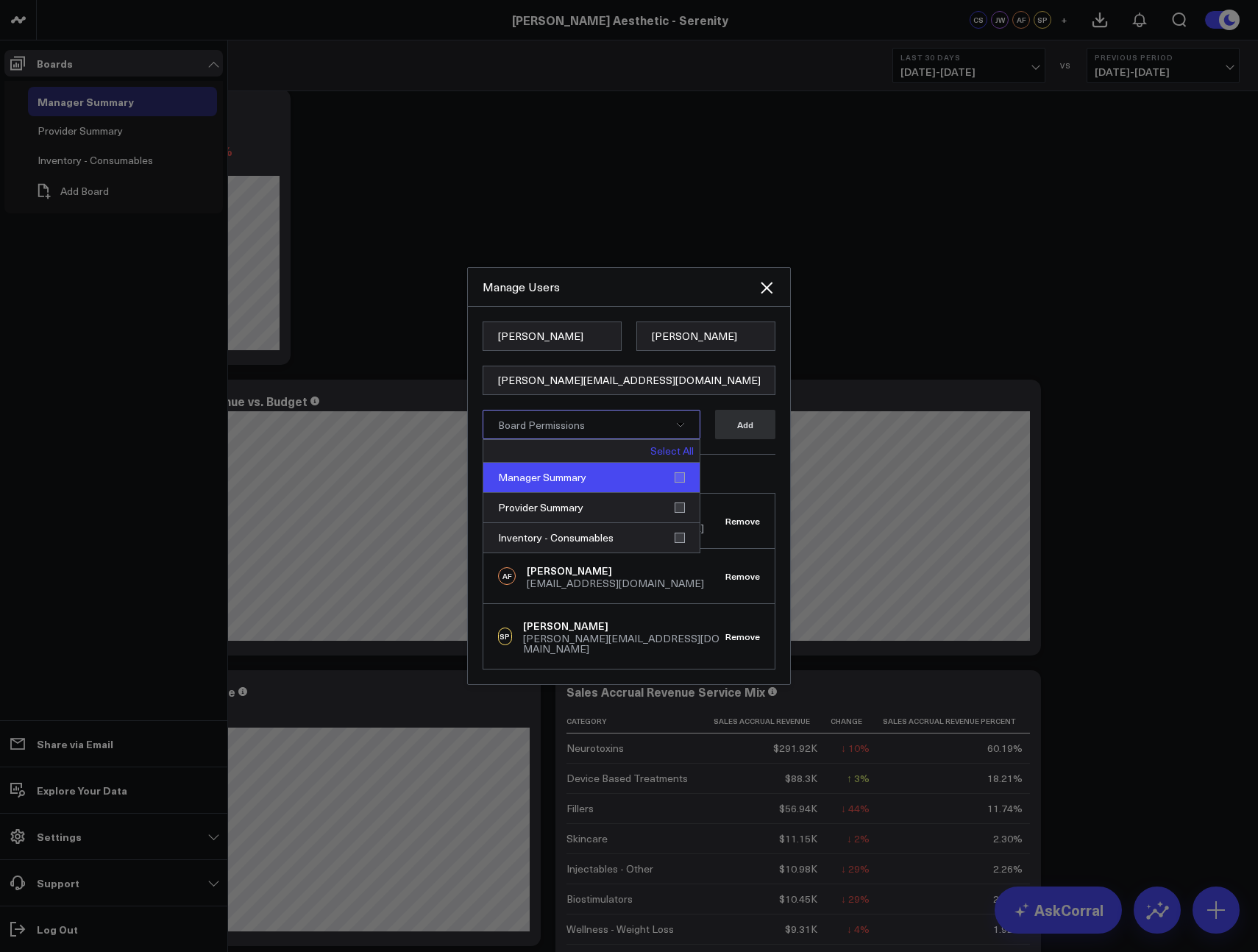
click at [685, 482] on div "Manager Summary" at bounding box center [592, 478] width 217 height 30
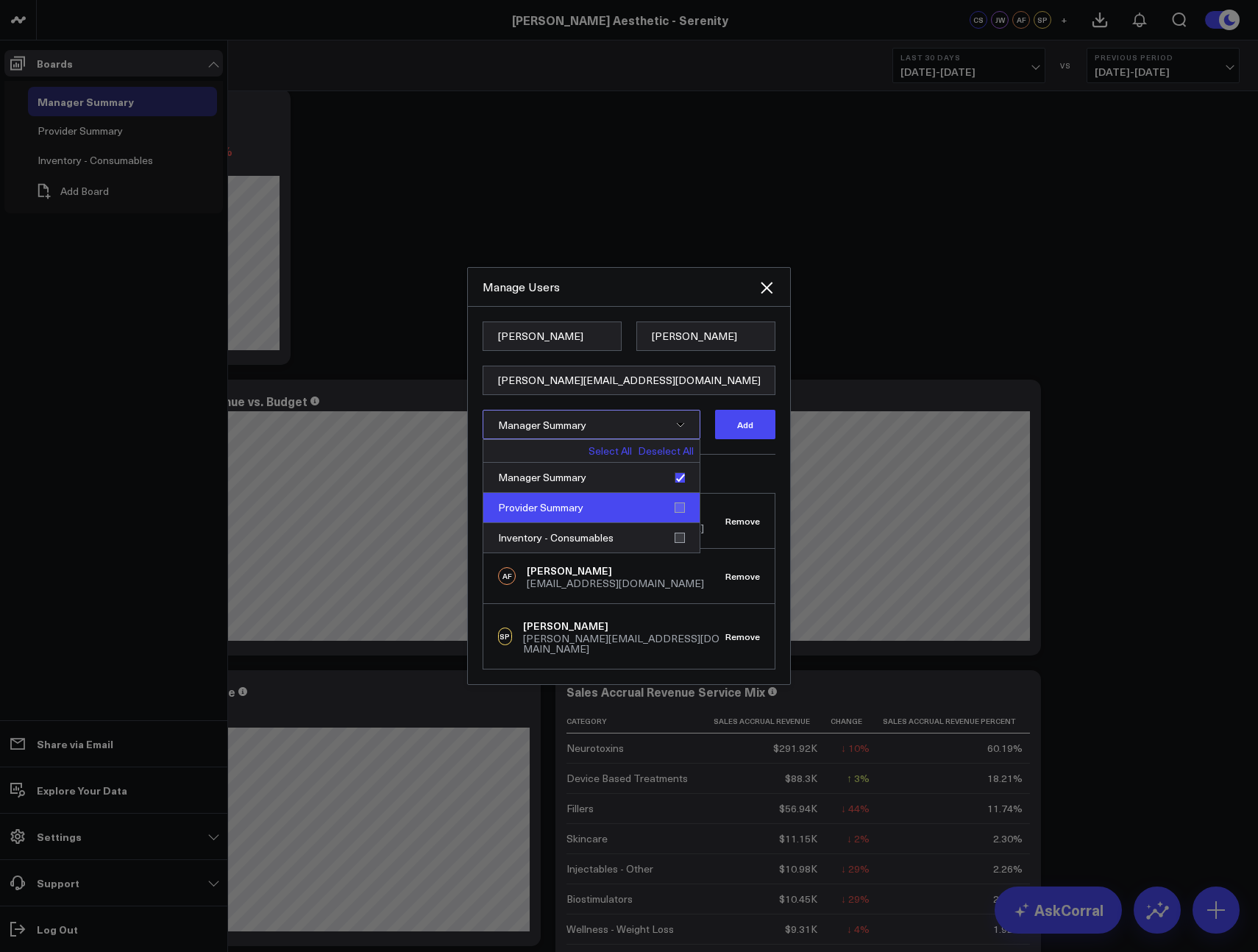
click at [684, 514] on div "Provider Summary" at bounding box center [592, 508] width 217 height 30
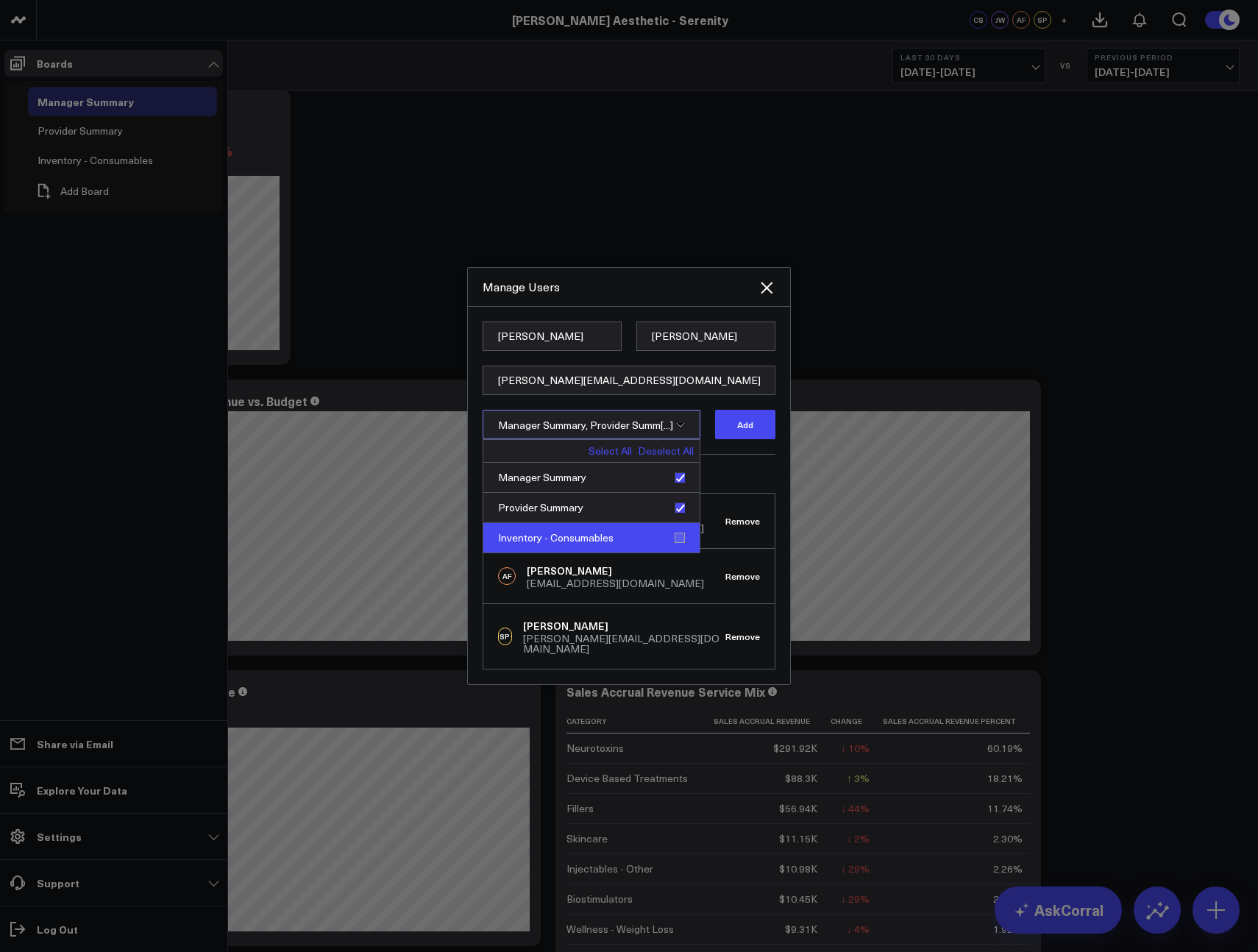
click at [684, 544] on div "Inventory - Consumables" at bounding box center [592, 537] width 217 height 29
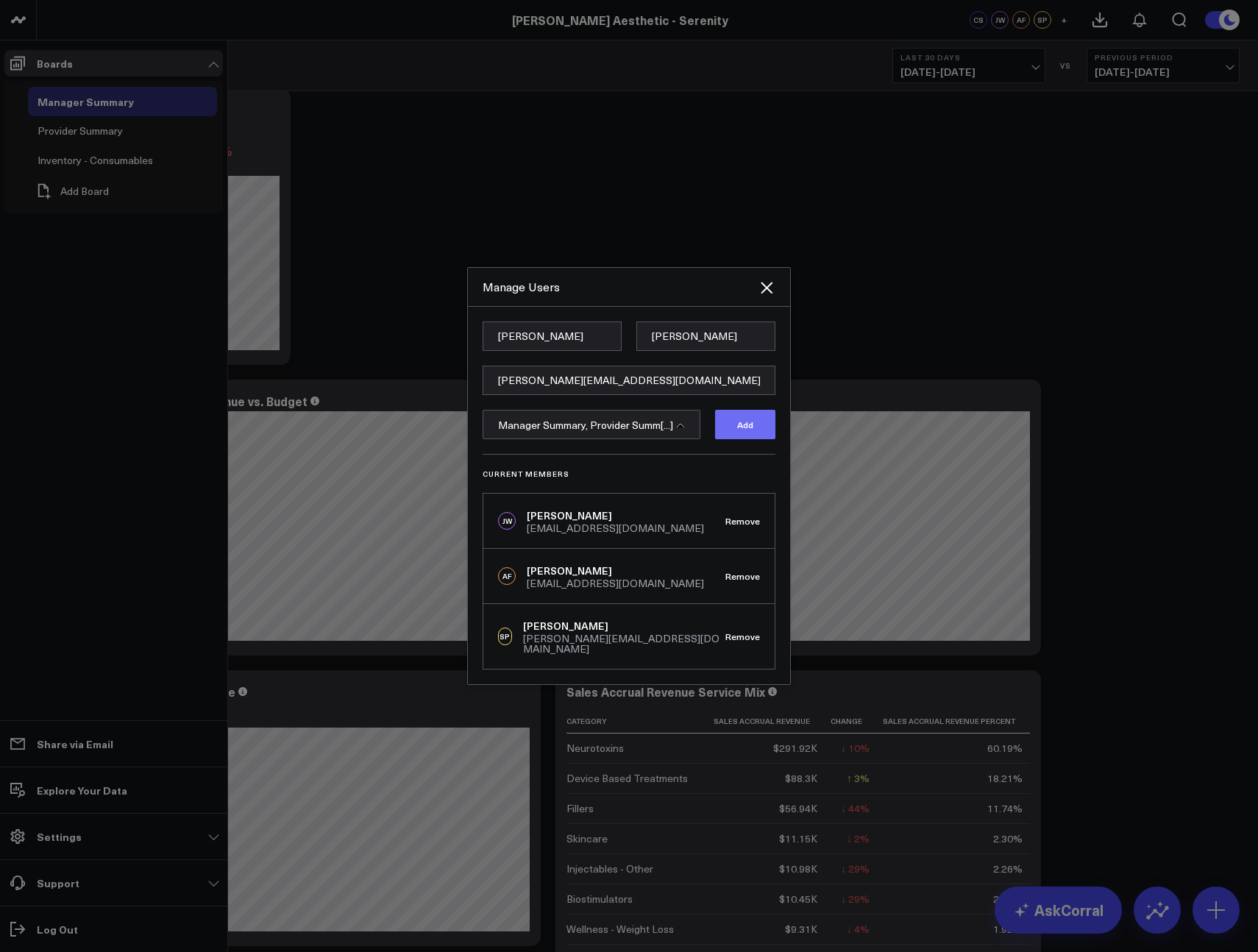
click at [763, 435] on button "Add" at bounding box center [745, 424] width 60 height 29
click at [766, 303] on div "Manage Users" at bounding box center [629, 287] width 322 height 39
click at [774, 284] on icon "Close" at bounding box center [766, 288] width 17 height 17
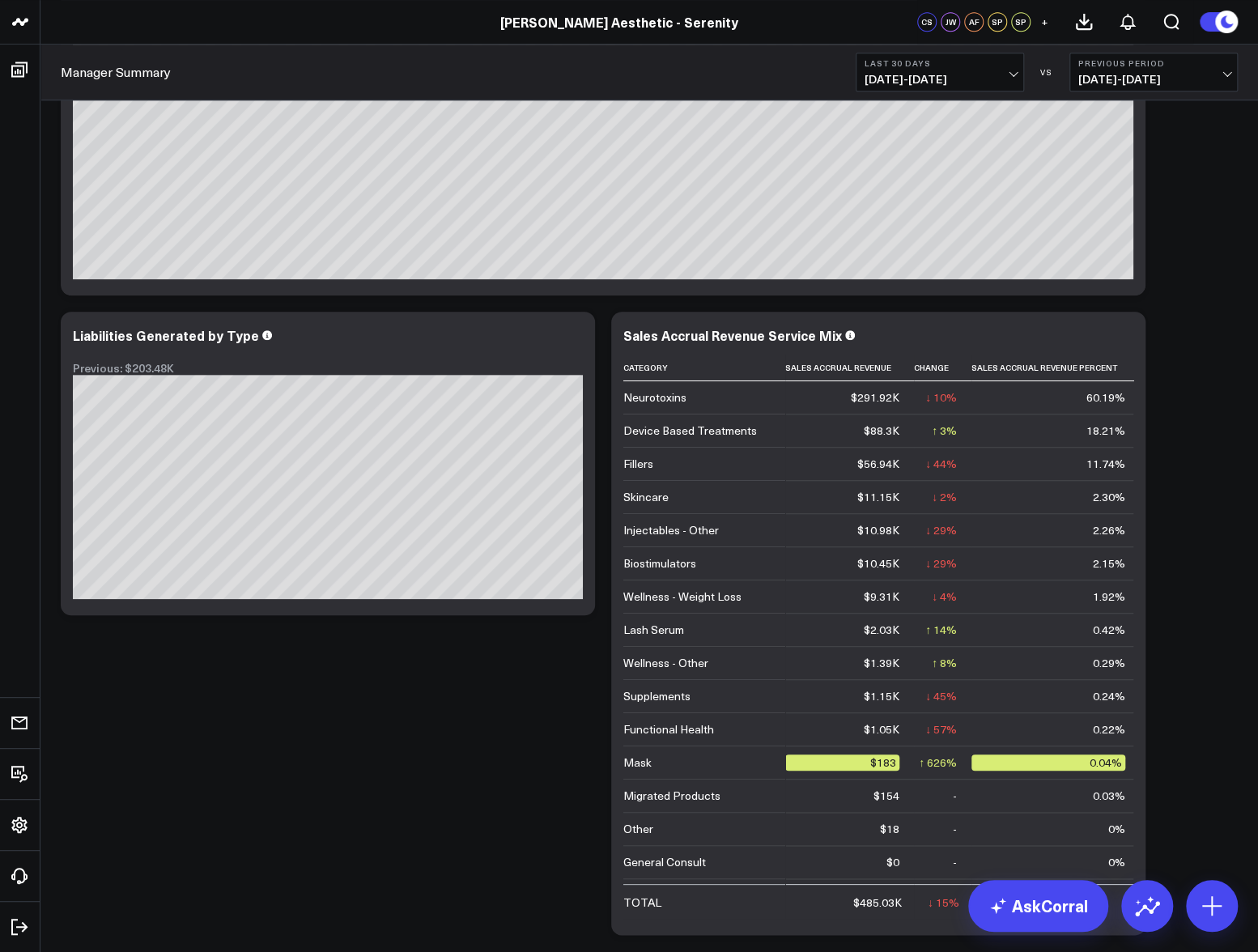
scroll to position [0, 0]
